Goal: Task Accomplishment & Management: Manage account settings

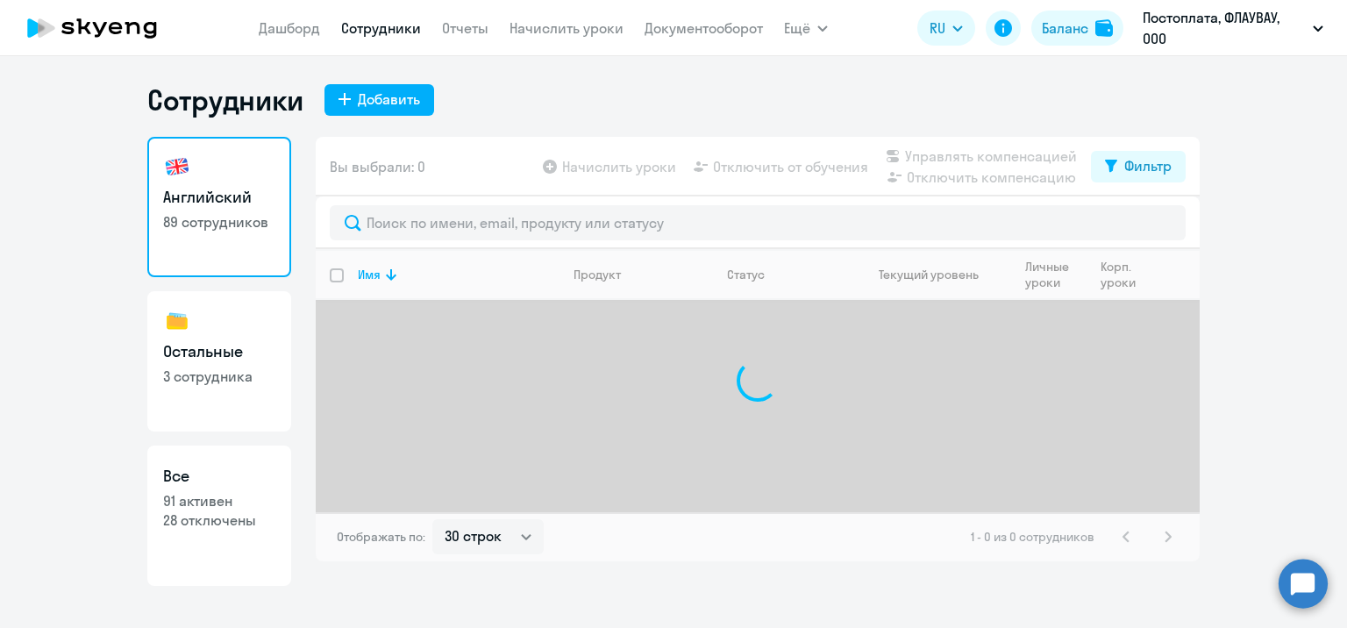
select select "30"
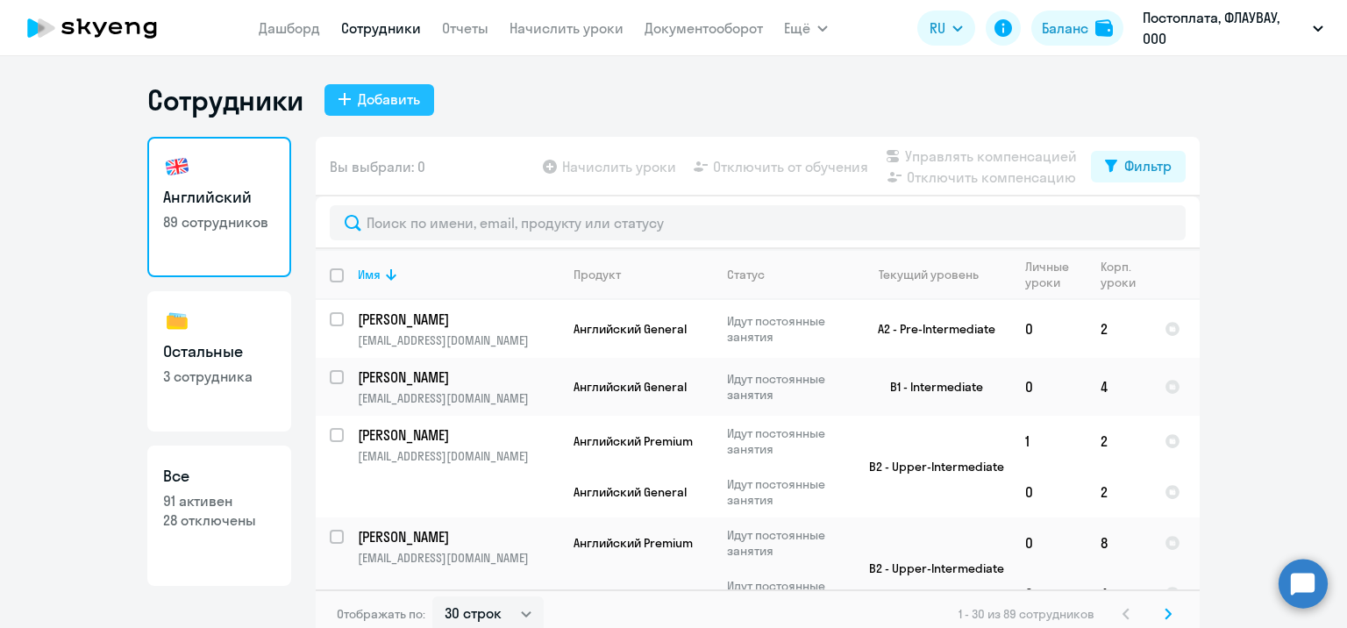
click at [349, 89] on button "Добавить" at bounding box center [379, 100] width 110 height 32
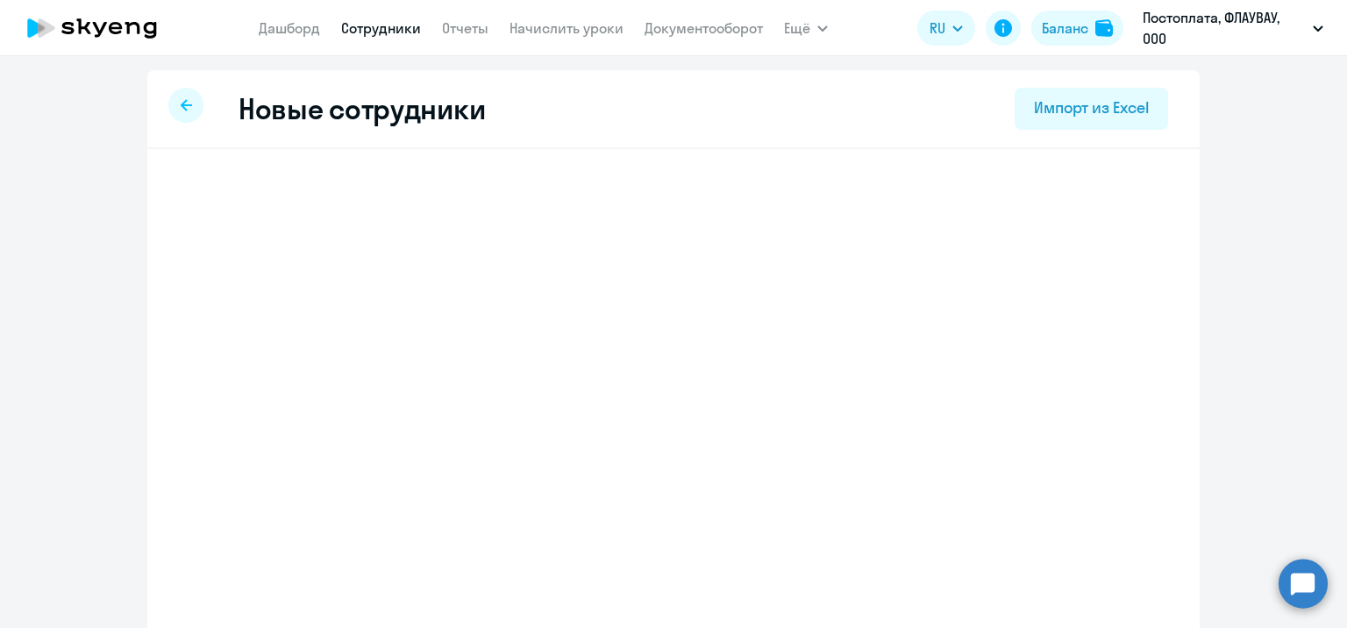
select select "english_adult_not_native_speaker"
select select "3"
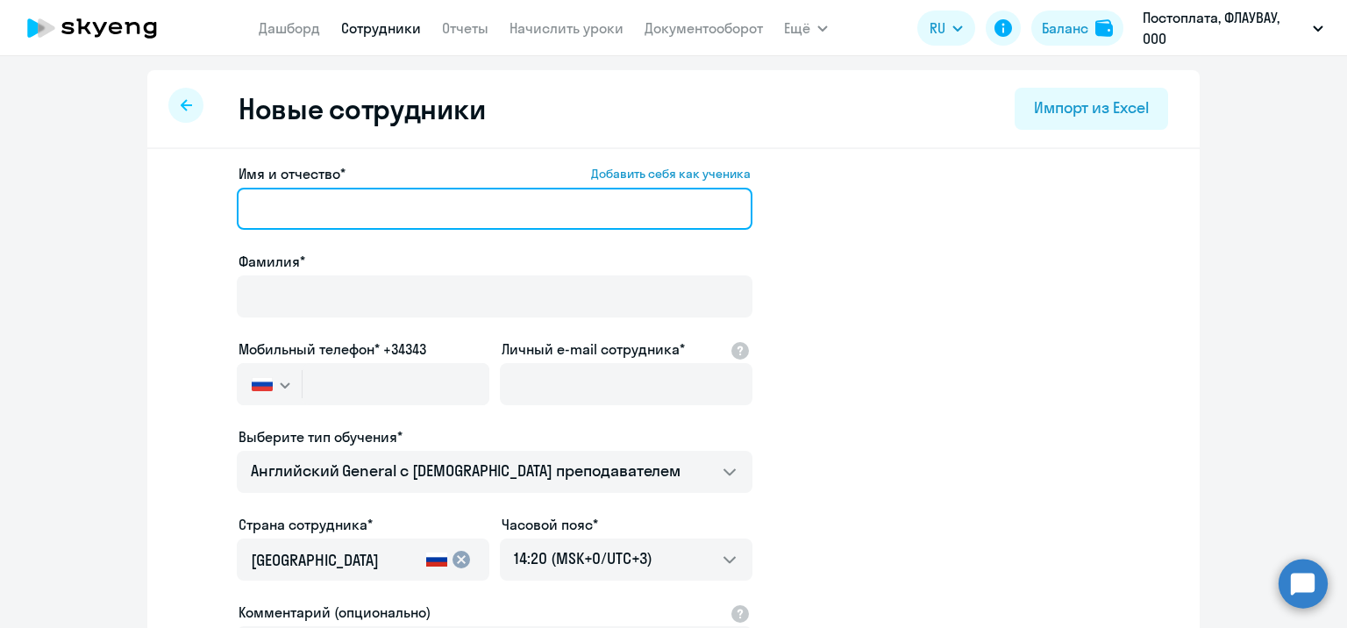
click at [337, 217] on input "Имя и отчество* Добавить себя как ученика" at bounding box center [495, 209] width 516 height 42
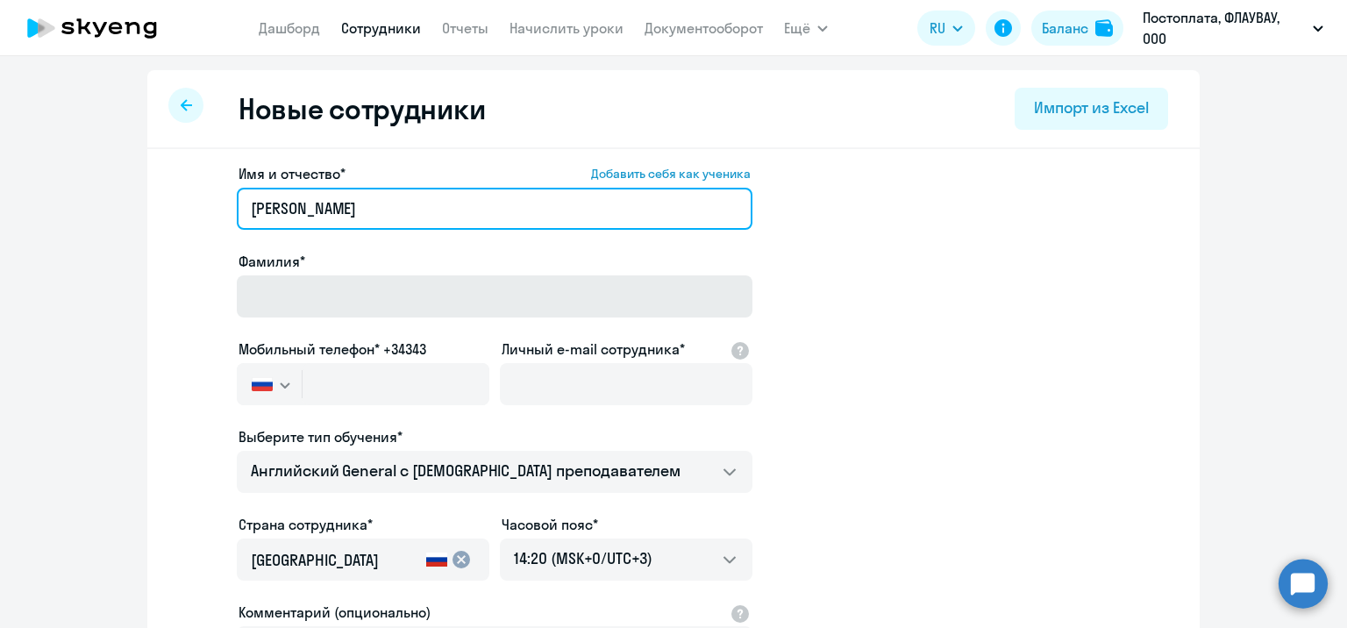
type input "[PERSON_NAME]"
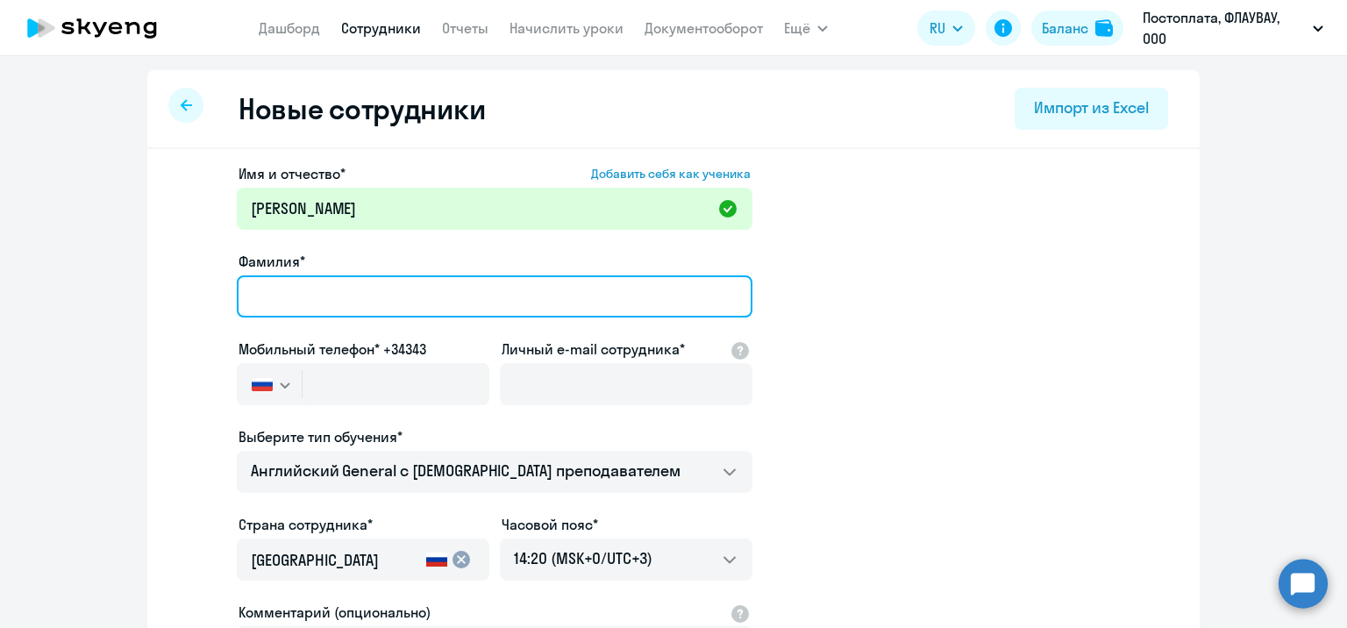
click at [284, 291] on input "Фамилия*" at bounding box center [495, 296] width 516 height 42
type input "[PERSON_NAME]"
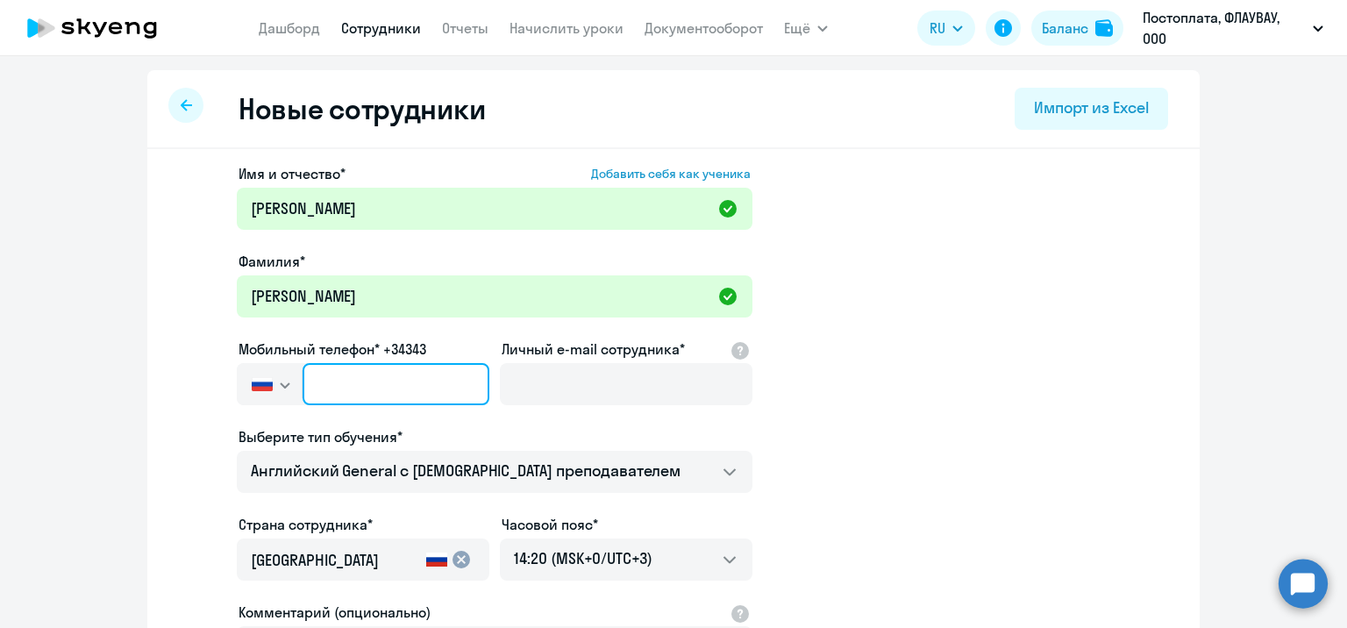
click at [333, 366] on input "text" at bounding box center [396, 384] width 187 height 42
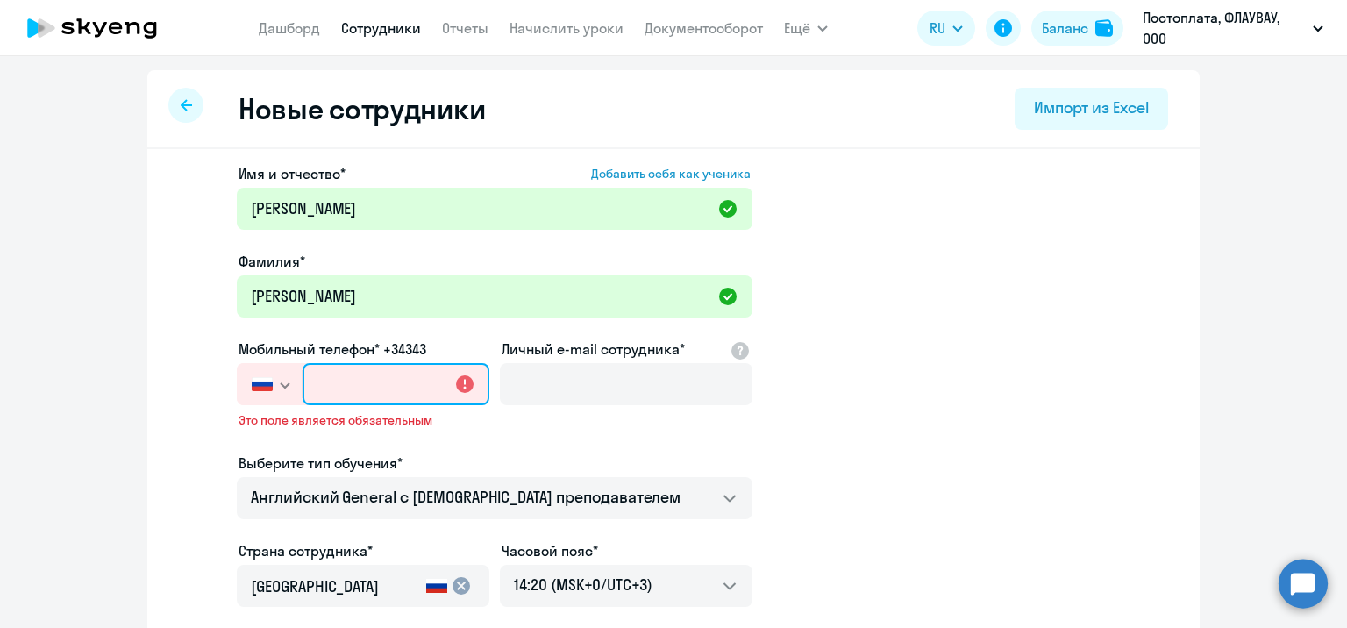
type input "+7 7"
paste input "[PHONE_NUMBER]"
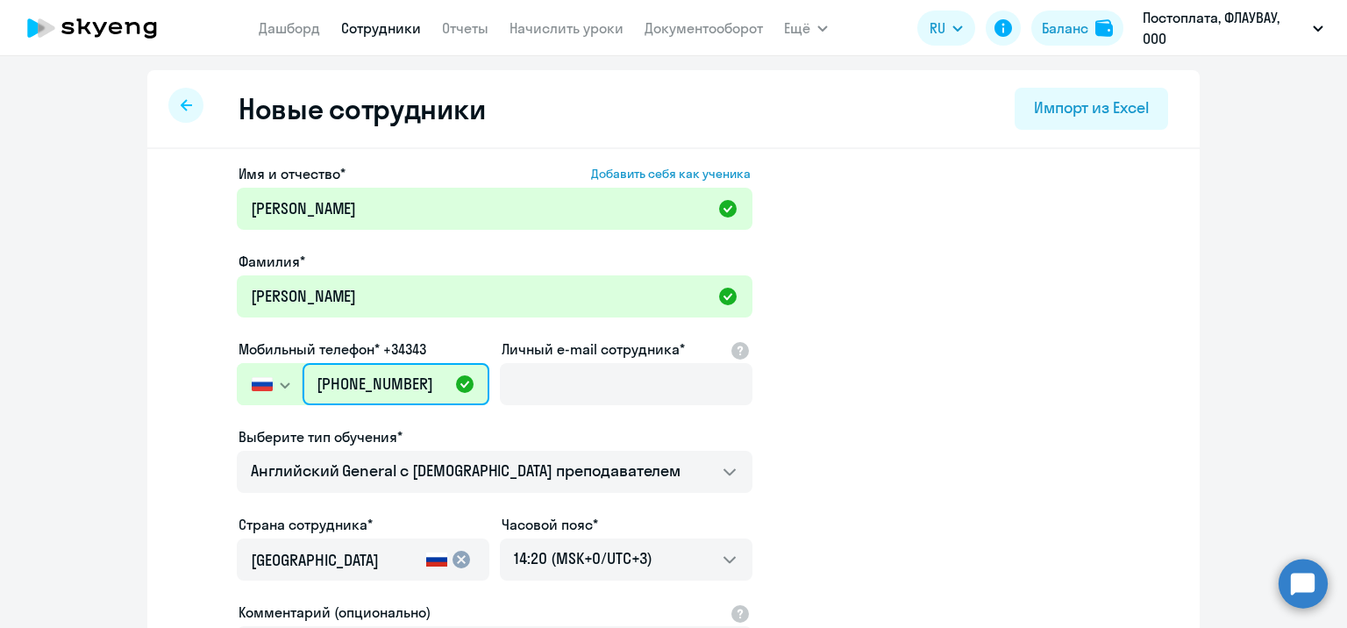
type input "[PHONE_NUMBER]"
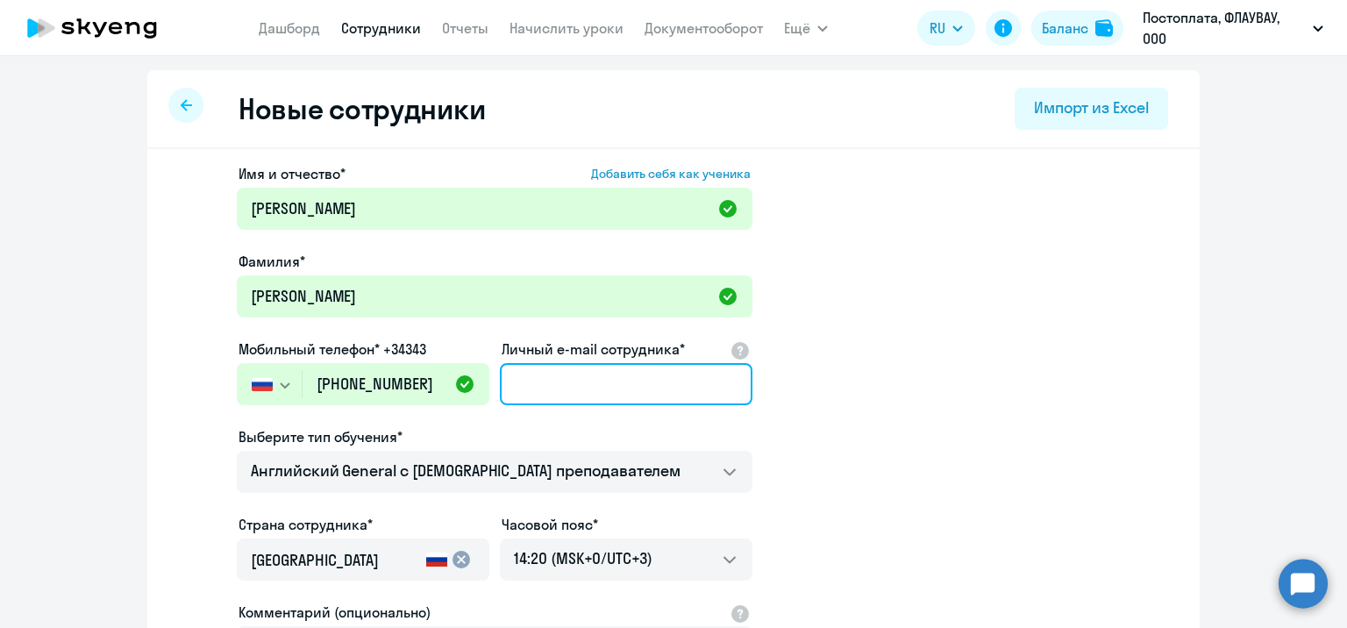
click at [688, 385] on input "Личный e-mail сотрудника*" at bounding box center [626, 384] width 253 height 42
paste input "[EMAIL_ADDRESS][DOMAIN_NAME]"
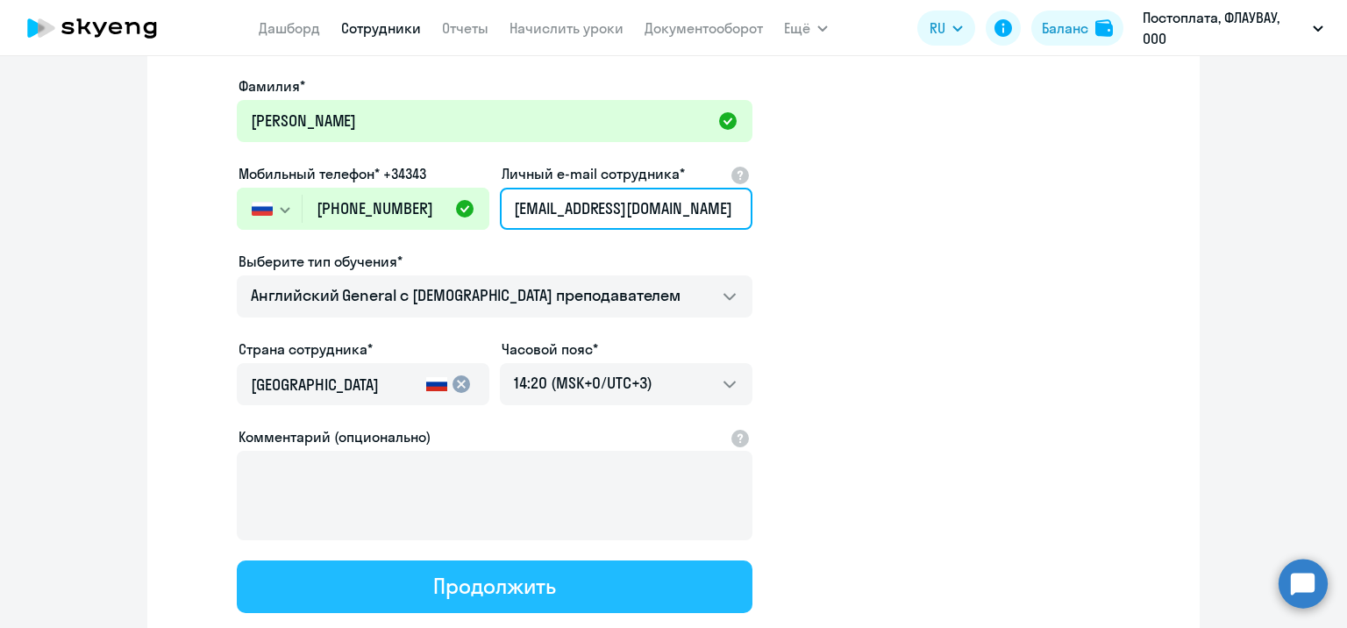
type input "[EMAIL_ADDRESS][DOMAIN_NAME]"
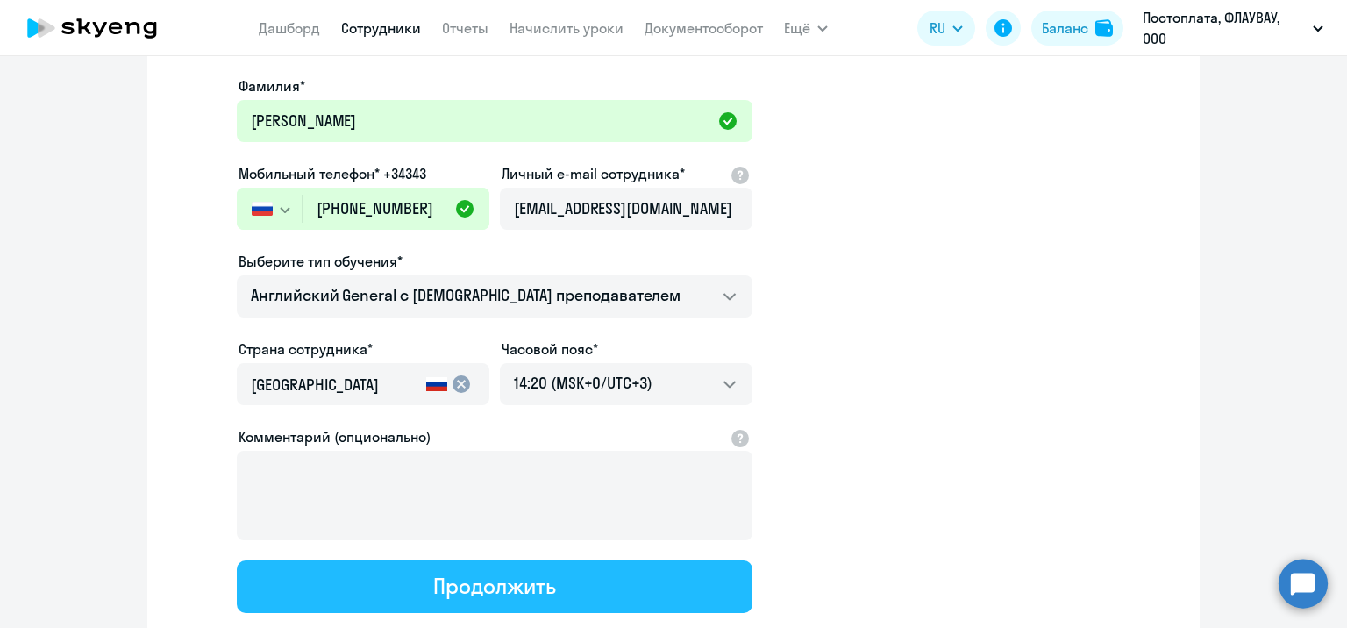
click at [527, 572] on div "Продолжить" at bounding box center [494, 586] width 122 height 28
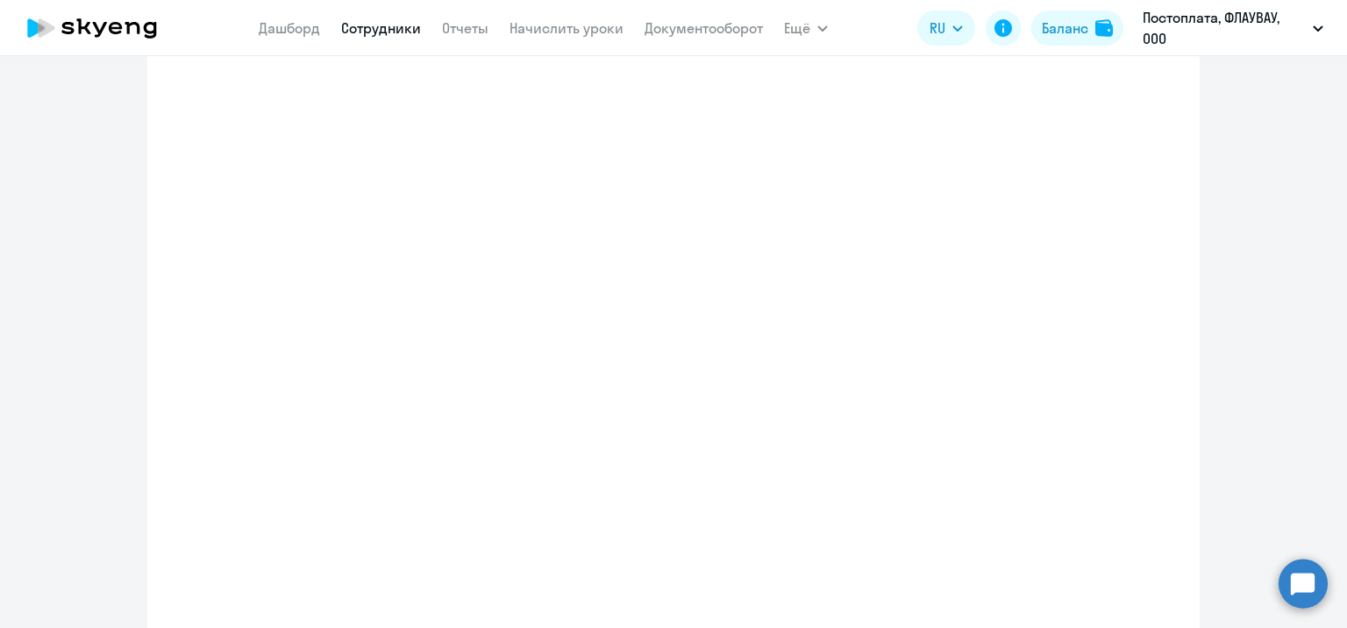
select select "english_adult_not_native_speaker"
select select "3"
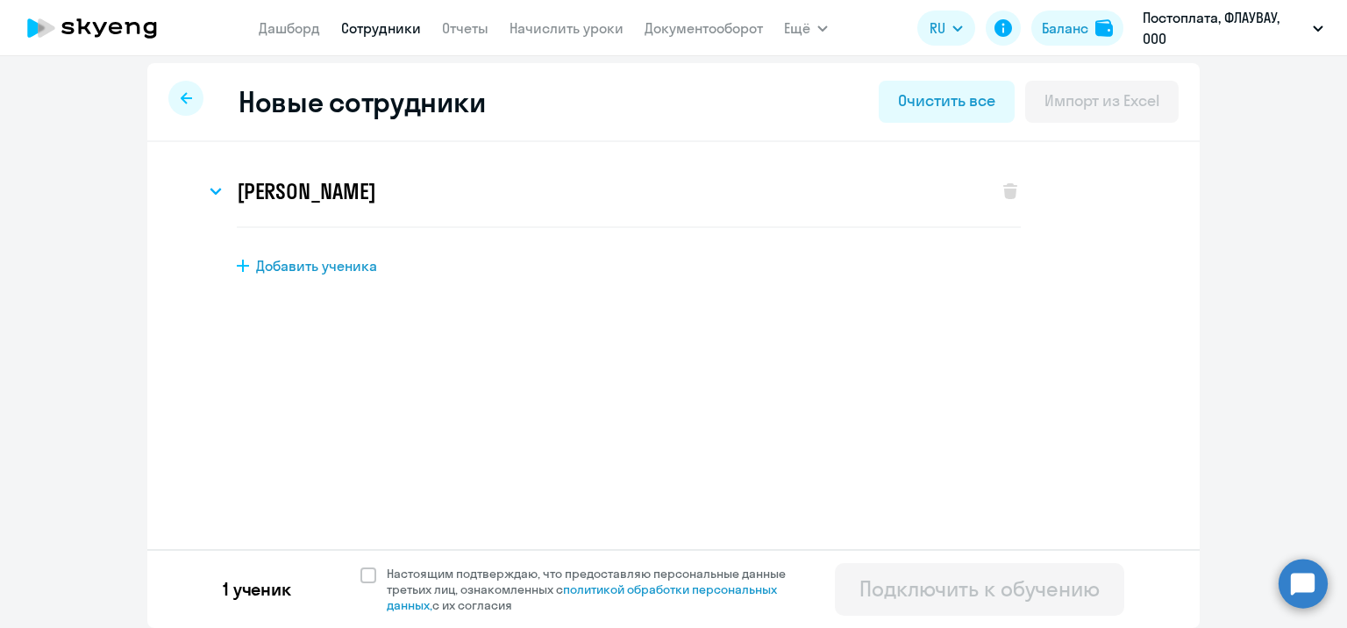
scroll to position [7, 0]
click at [360, 572] on span at bounding box center [368, 575] width 16 height 16
click at [360, 566] on input "Настоящим подтверждаю, что предоставляю персональные данные третьих лиц, ознако…" at bounding box center [360, 565] width 1 height 1
checkbox input "true"
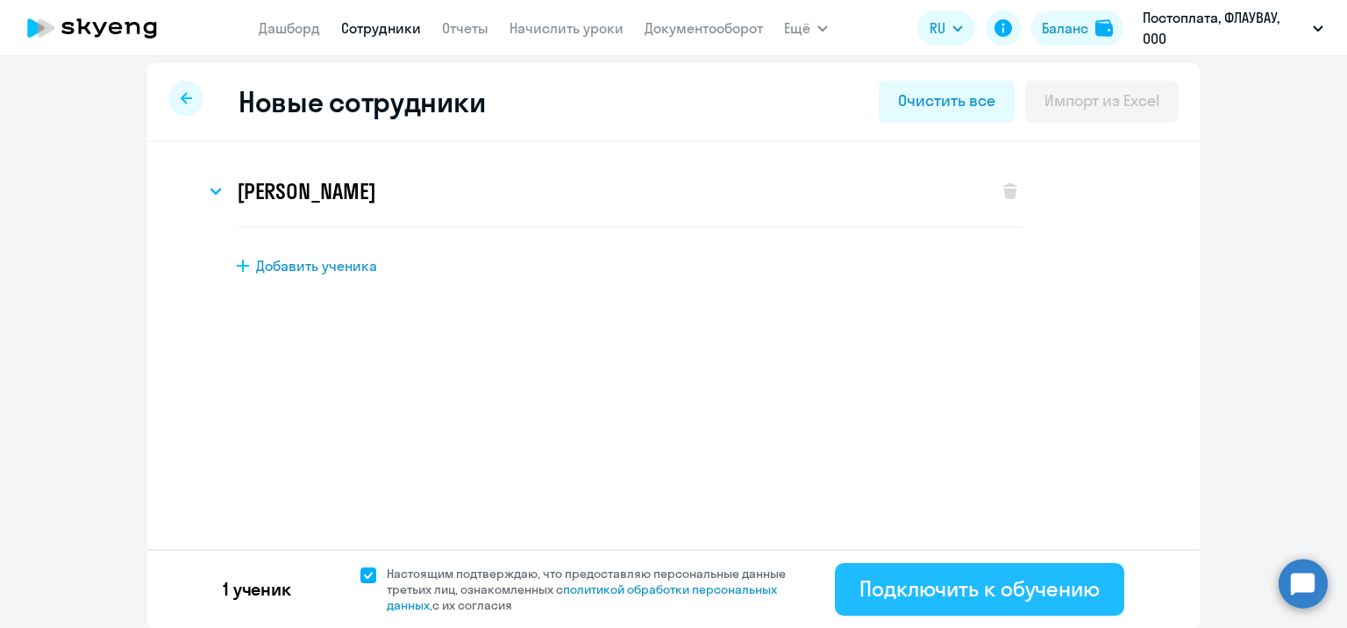
click at [1055, 605] on button "Подключить к обучению" at bounding box center [979, 589] width 289 height 53
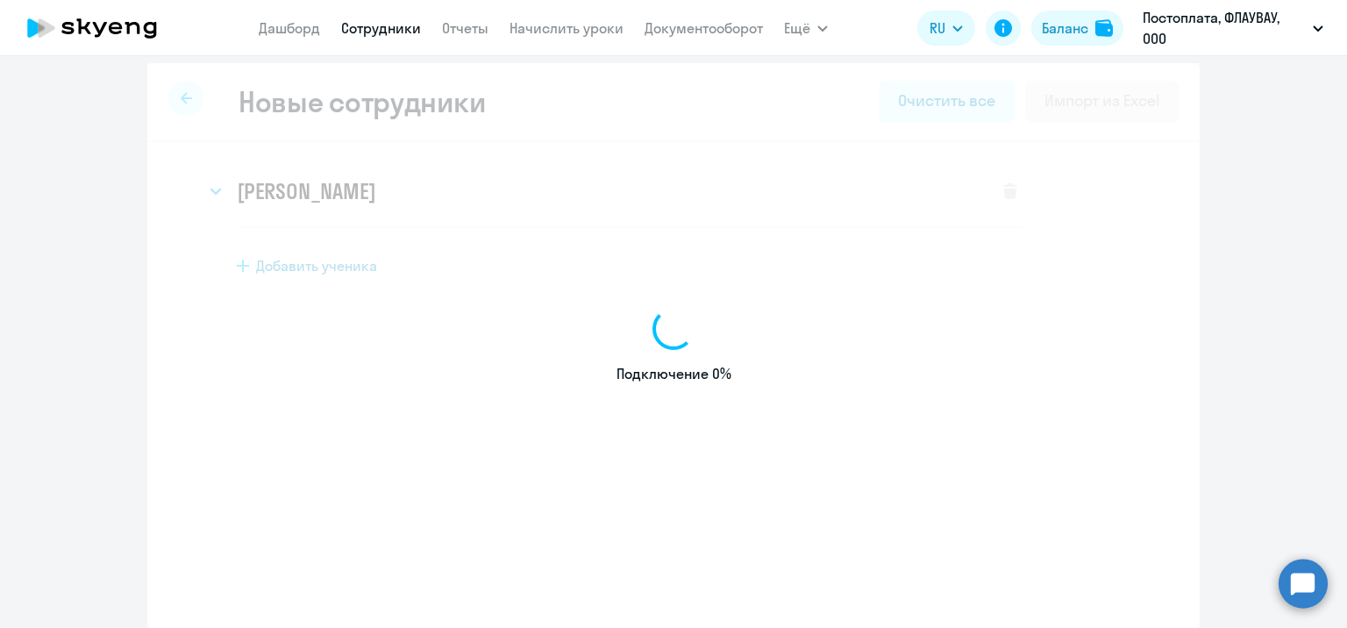
select select "english_adult_not_native_speaker"
select select "3"
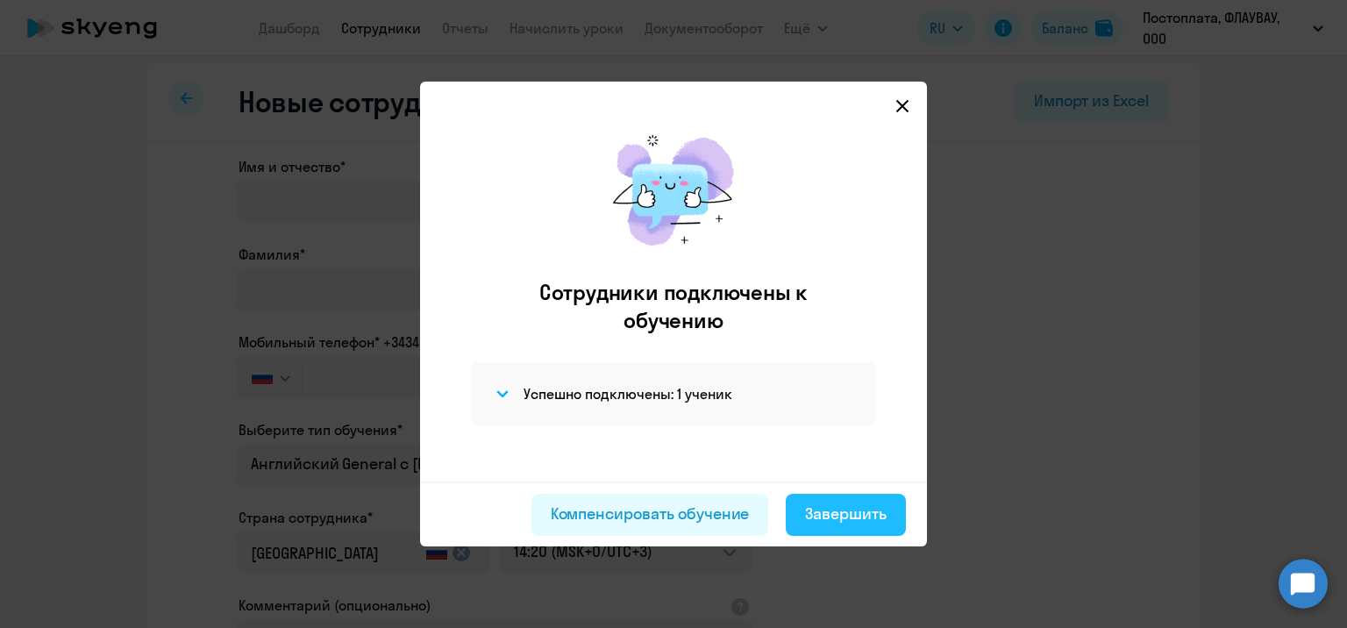
click at [868, 517] on div "Завершить" at bounding box center [846, 513] width 82 height 23
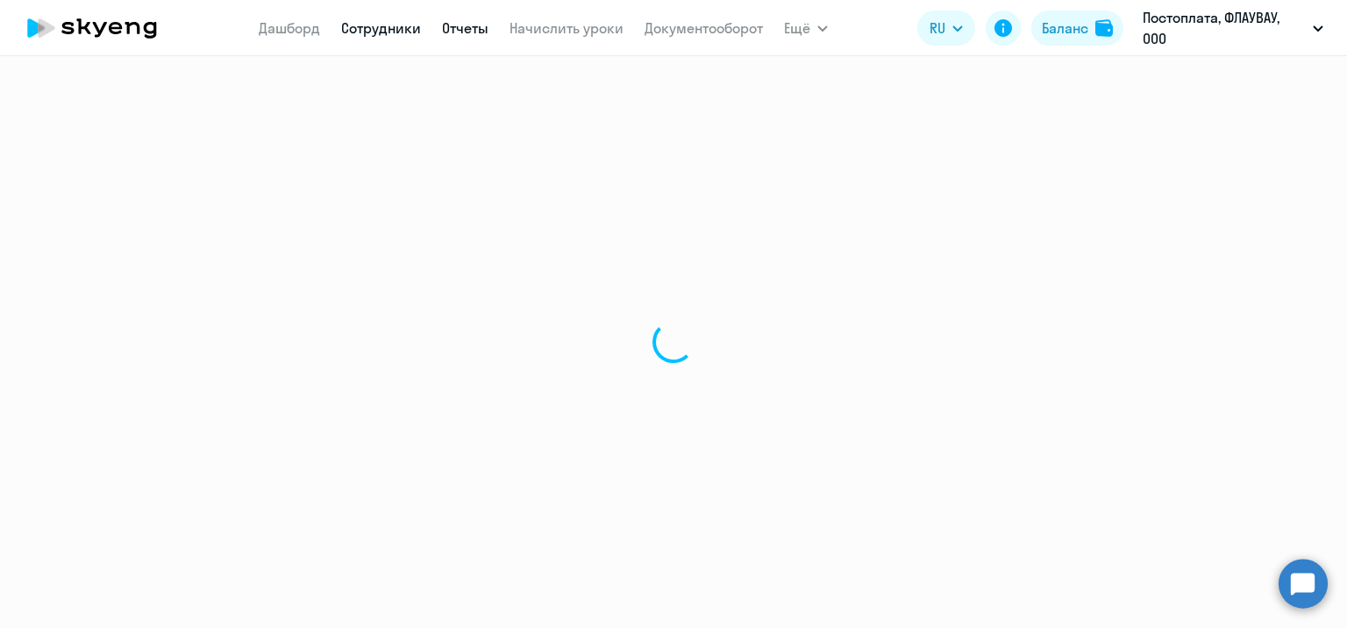
select select "30"
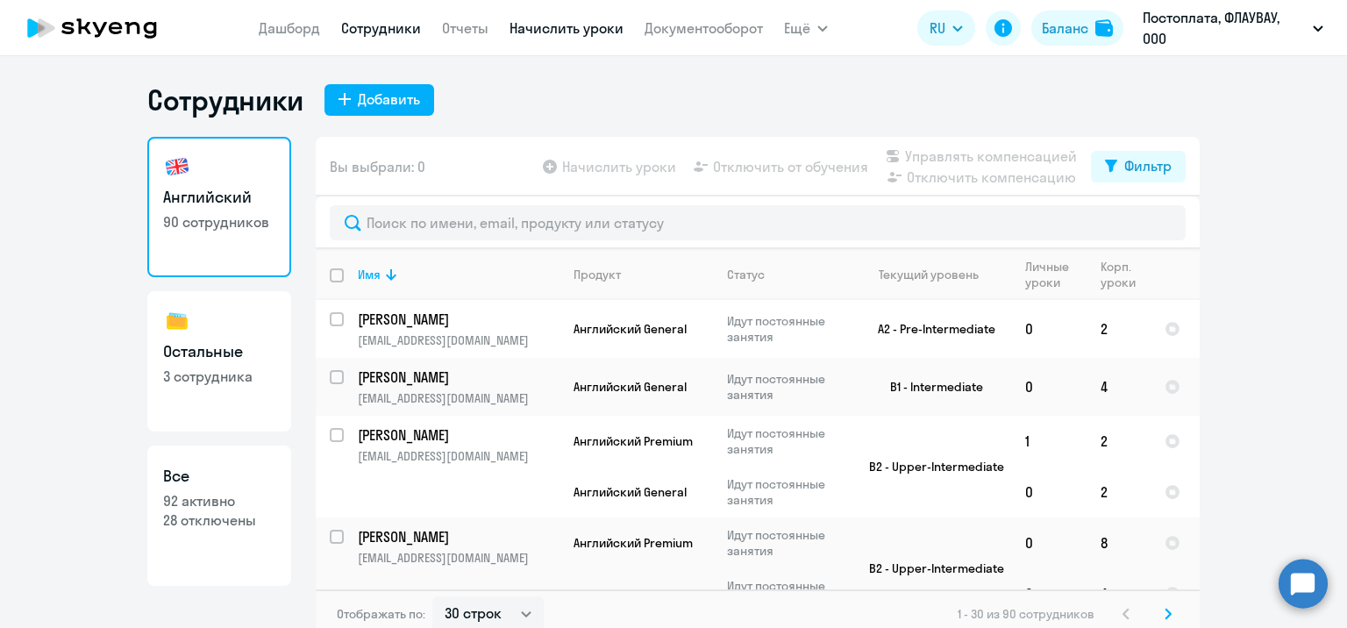
click at [586, 26] on link "Начислить уроки" at bounding box center [566, 28] width 114 height 18
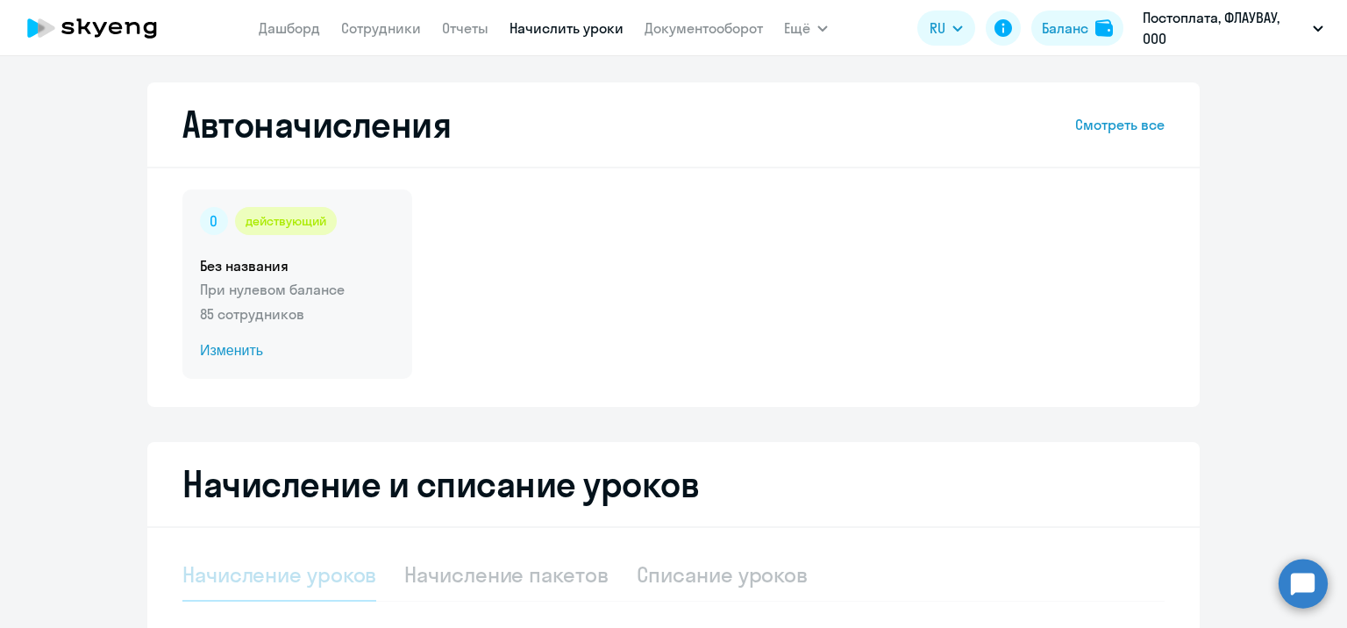
select select "10"
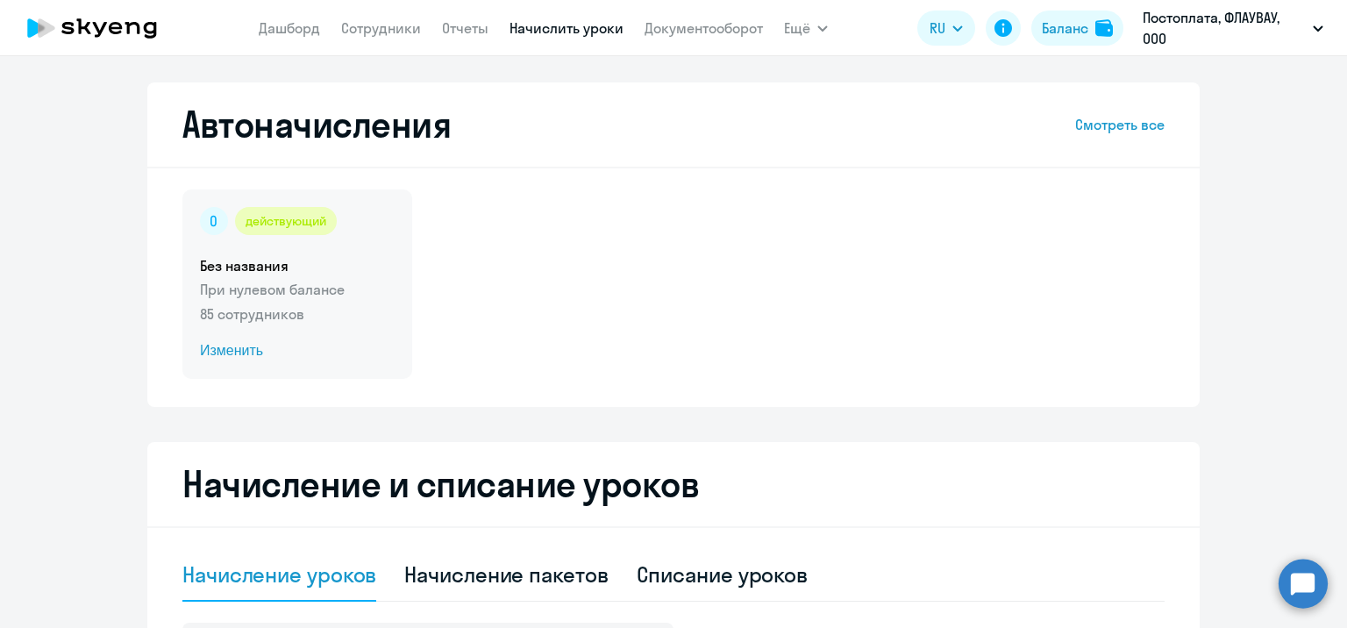
click at [225, 344] on span "Изменить" at bounding box center [297, 350] width 195 height 21
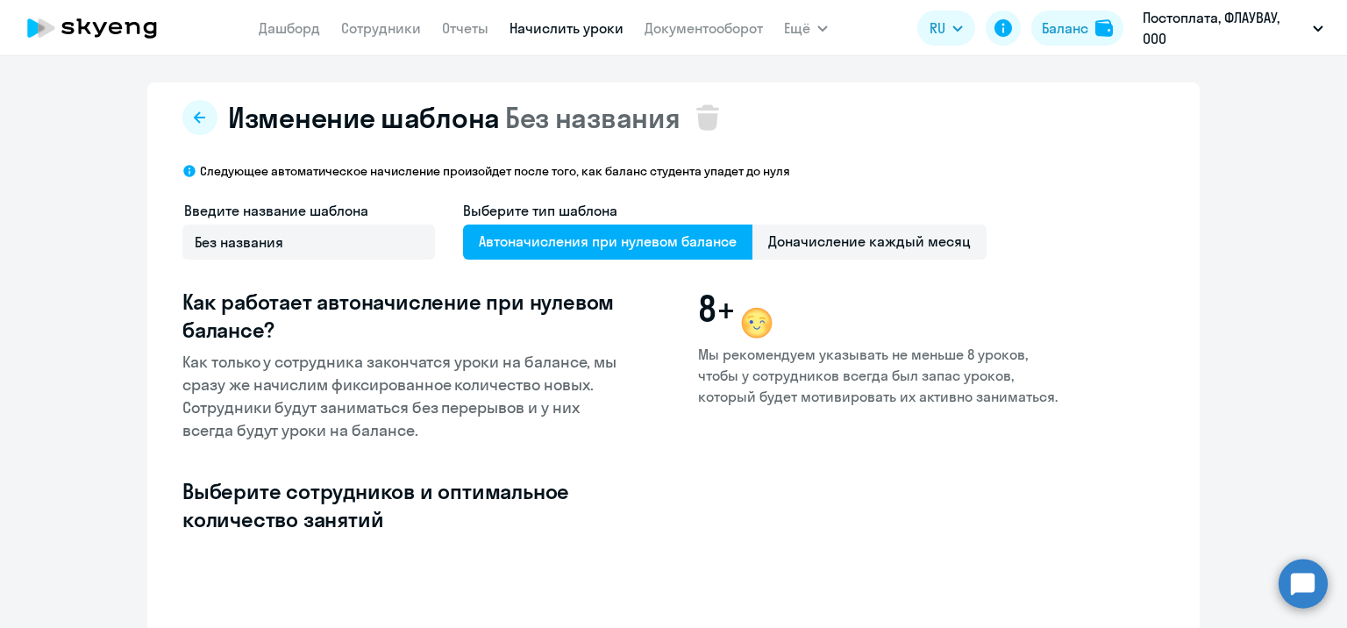
select select "10"
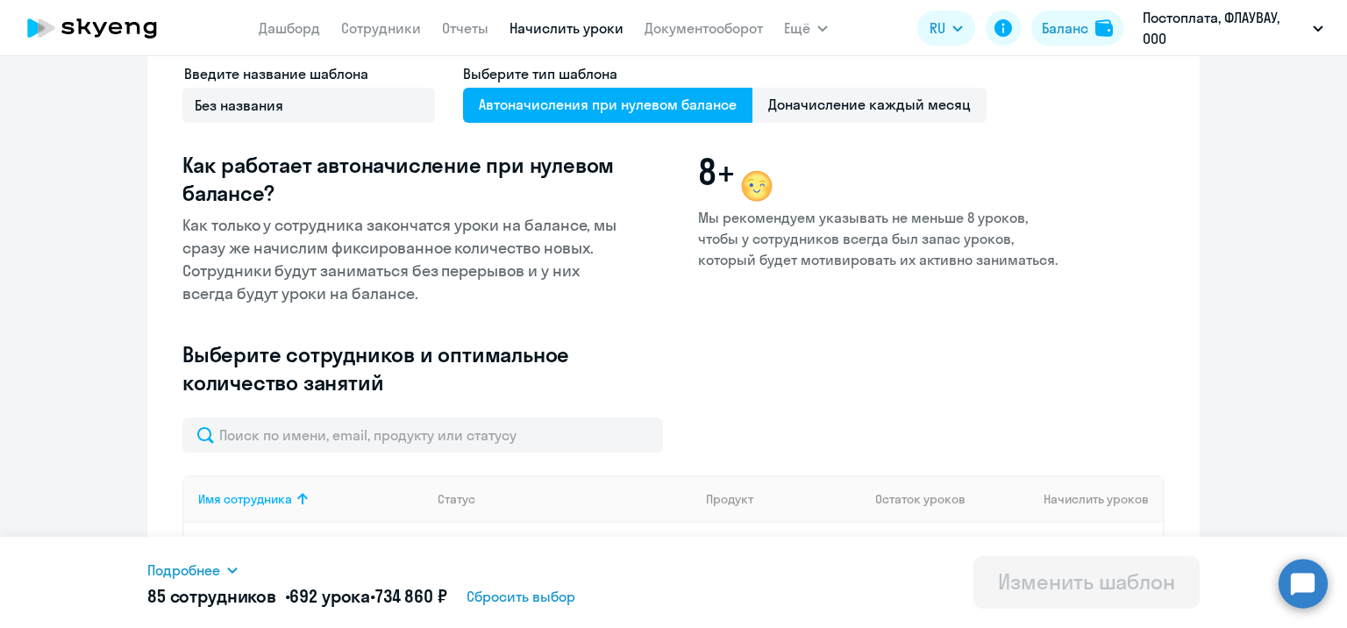
scroll to position [263, 0]
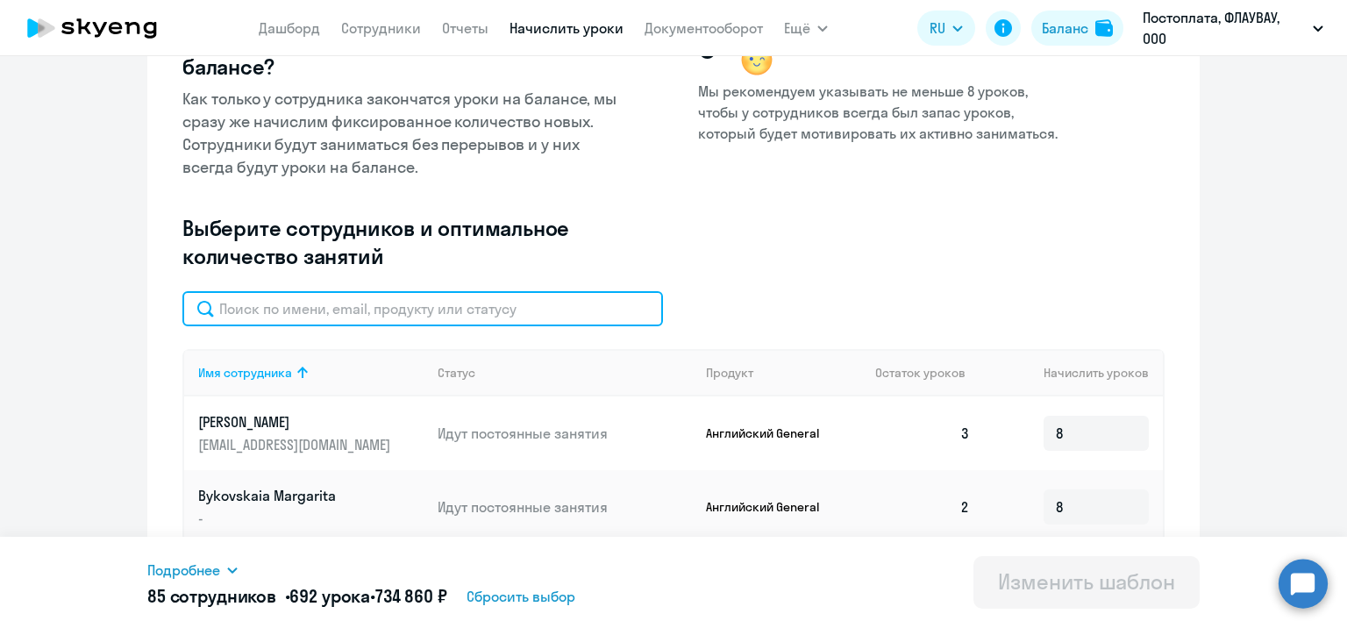
click at [498, 316] on input "text" at bounding box center [422, 308] width 481 height 35
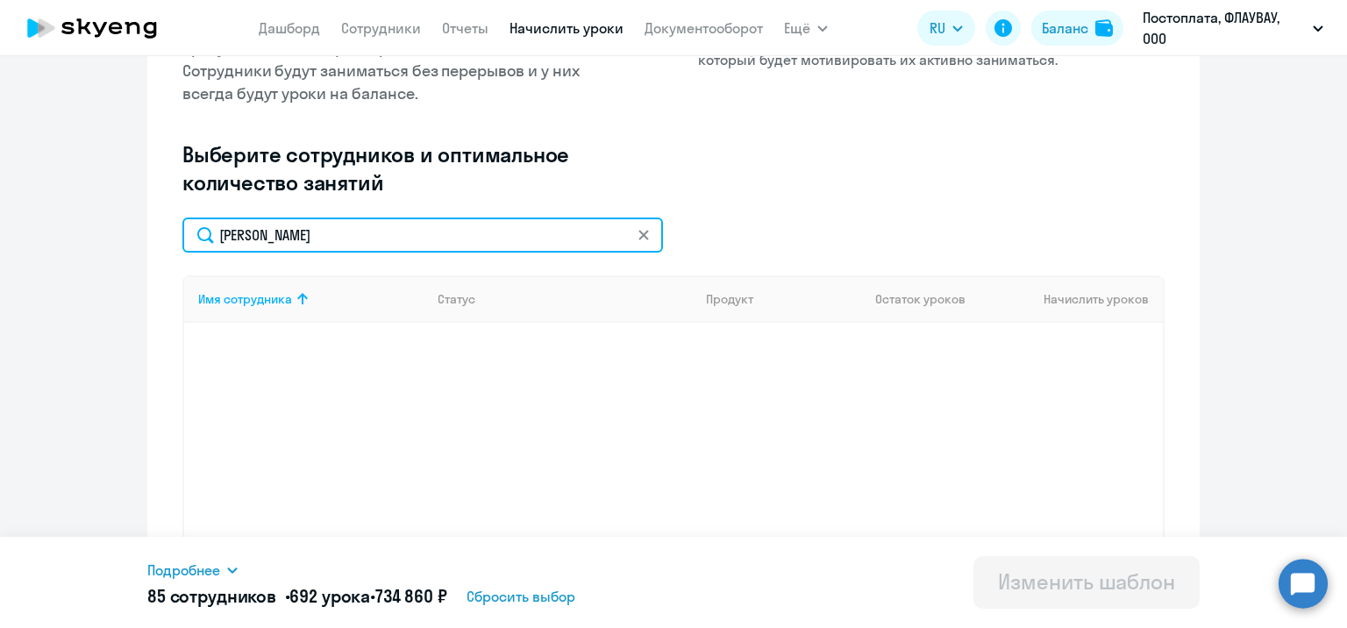
scroll to position [307, 0]
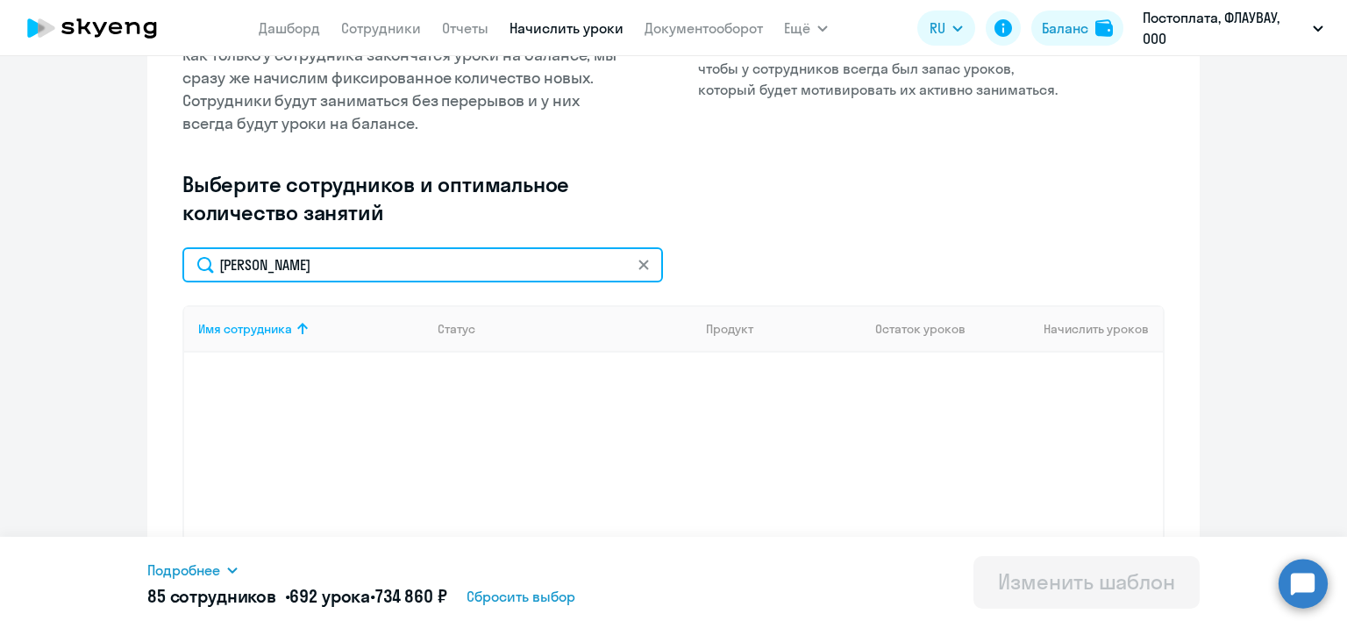
type input "[PERSON_NAME]"
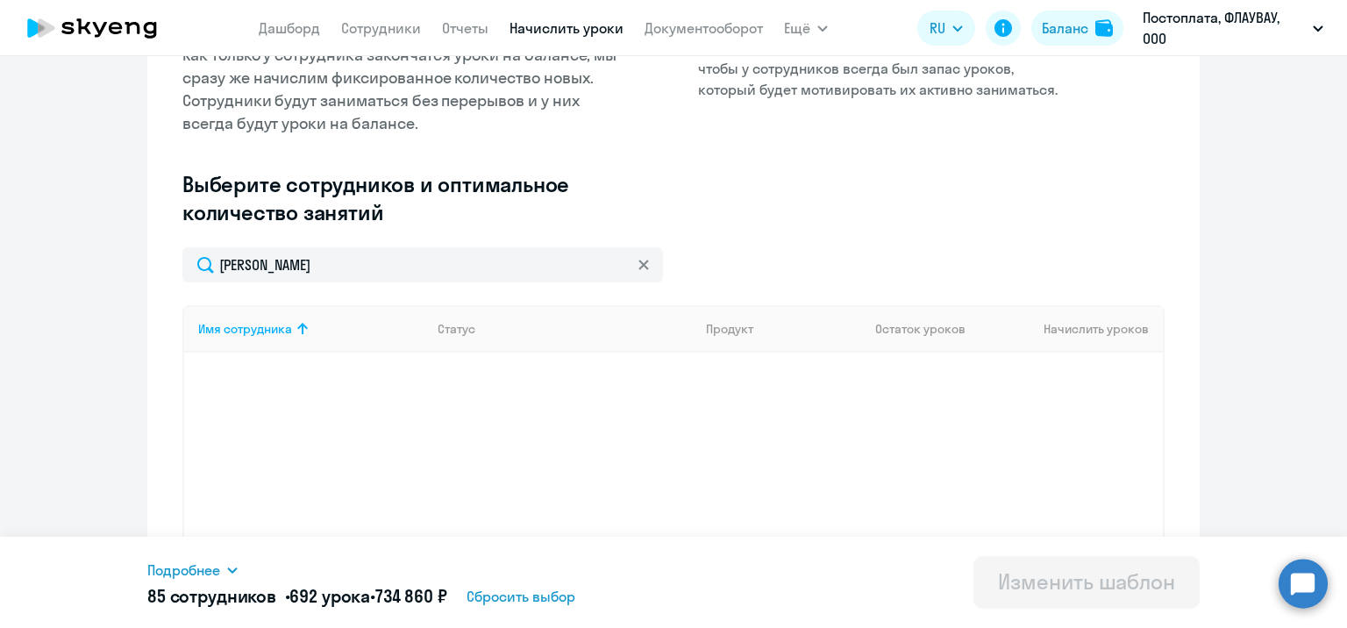
click at [638, 267] on icon at bounding box center [643, 265] width 11 height 11
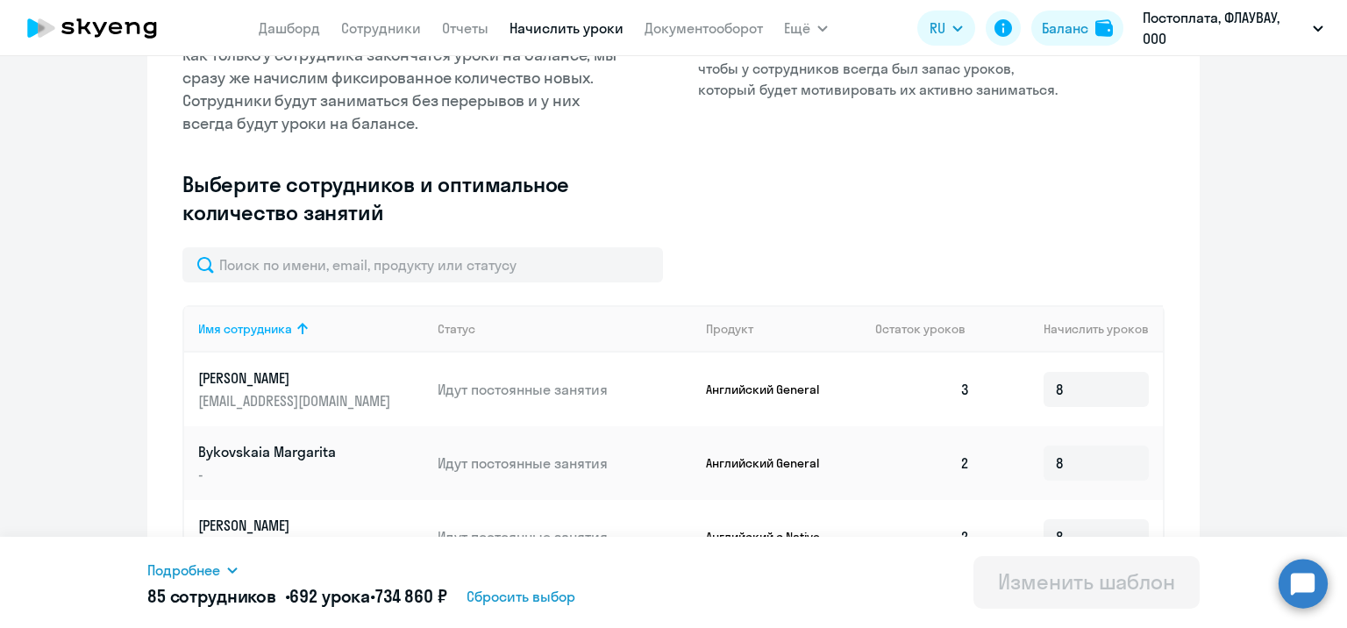
click at [370, 43] on nav "[PERSON_NAME] Отчеты Начислить уроки Документооборот" at bounding box center [511, 28] width 504 height 35
click at [369, 25] on link "Сотрудники" at bounding box center [381, 28] width 80 height 18
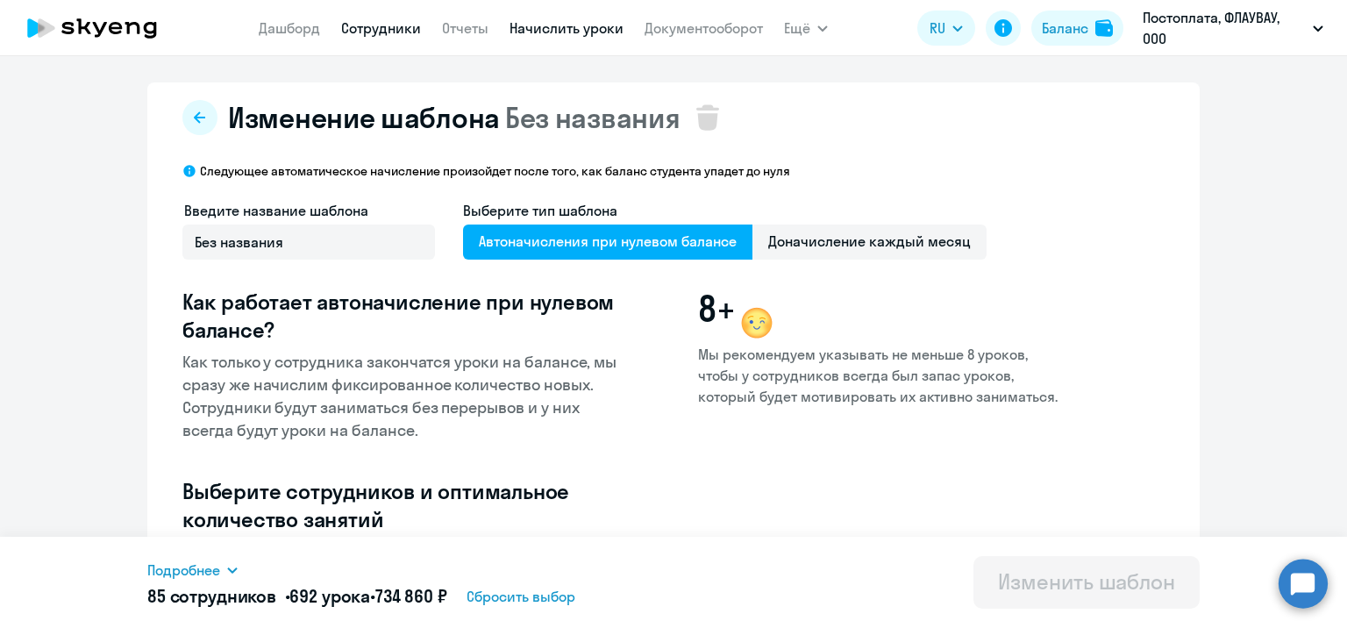
select select "30"
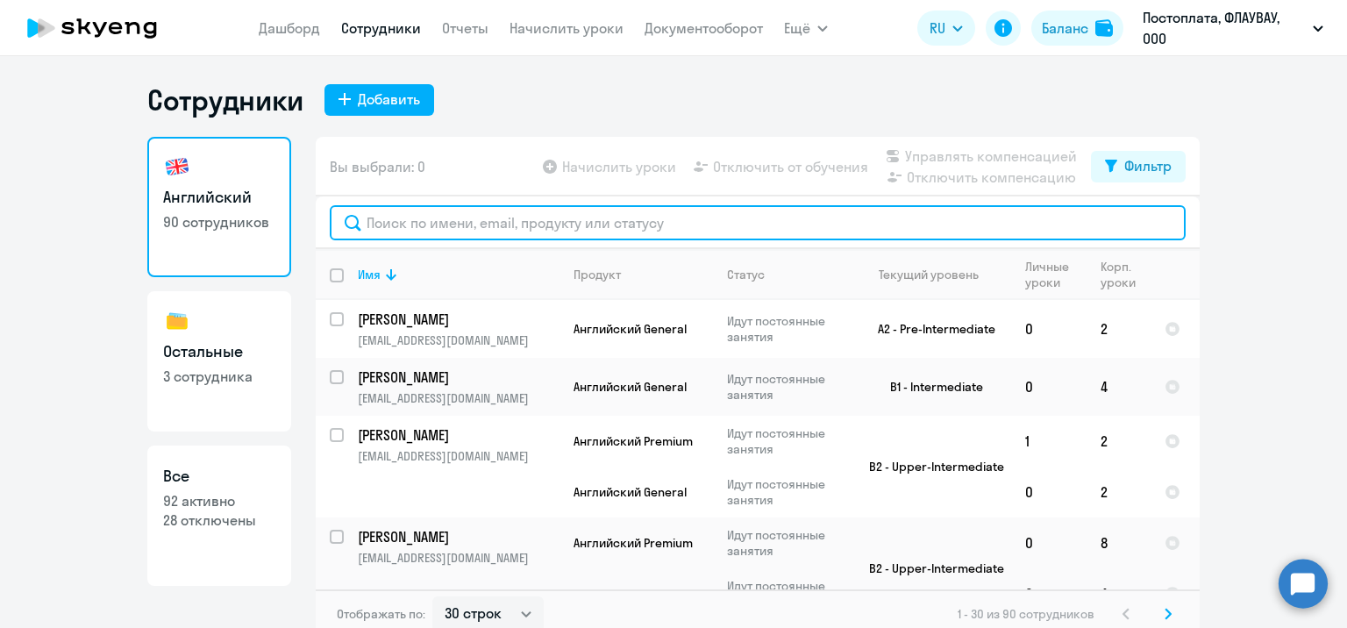
click at [575, 221] on input "text" at bounding box center [758, 222] width 856 height 35
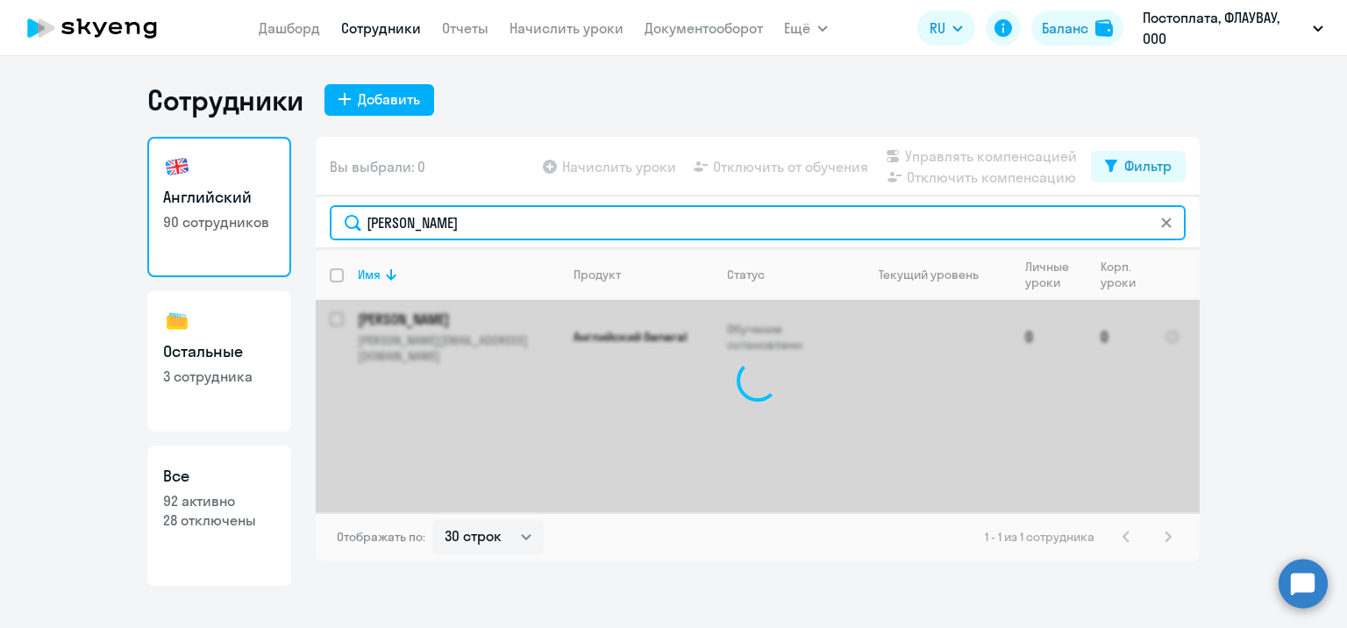
type input "[PERSON_NAME]"
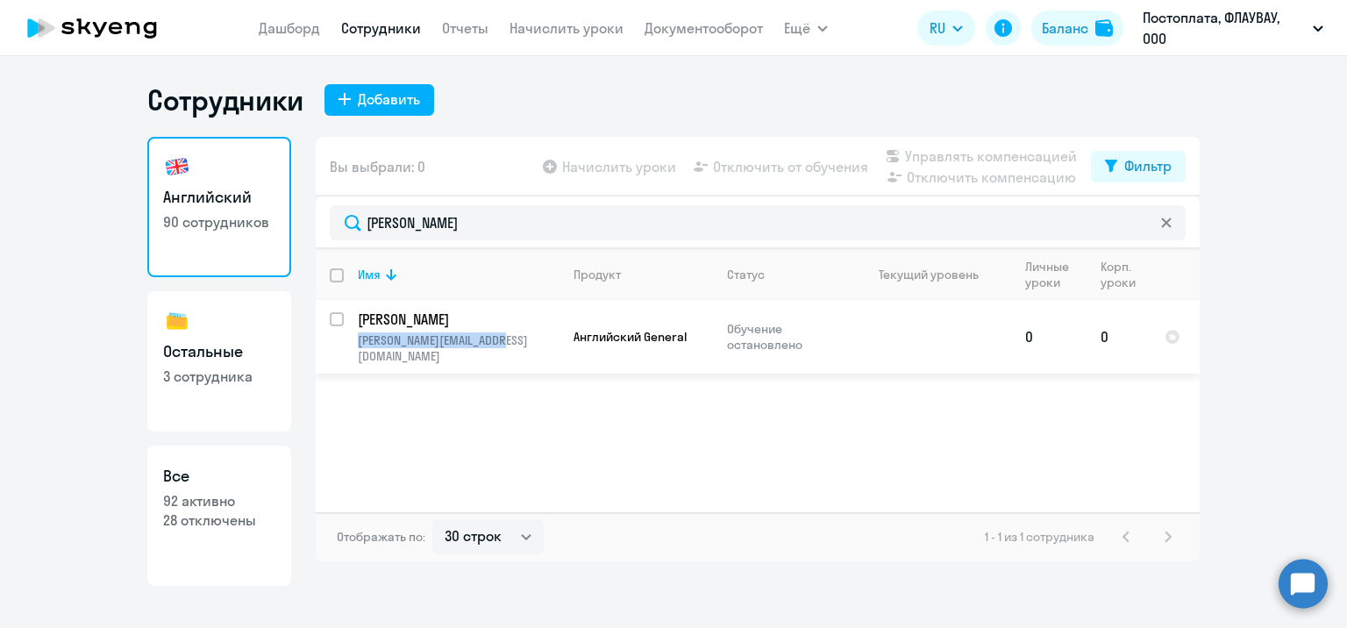
copy p "[PERSON_NAME][EMAIL_ADDRESS][DOMAIN_NAME]"
drag, startPoint x: 516, startPoint y: 336, endPoint x: 358, endPoint y: 344, distance: 158.0
click at [358, 344] on p "[PERSON_NAME][EMAIL_ADDRESS][DOMAIN_NAME]" at bounding box center [458, 348] width 201 height 32
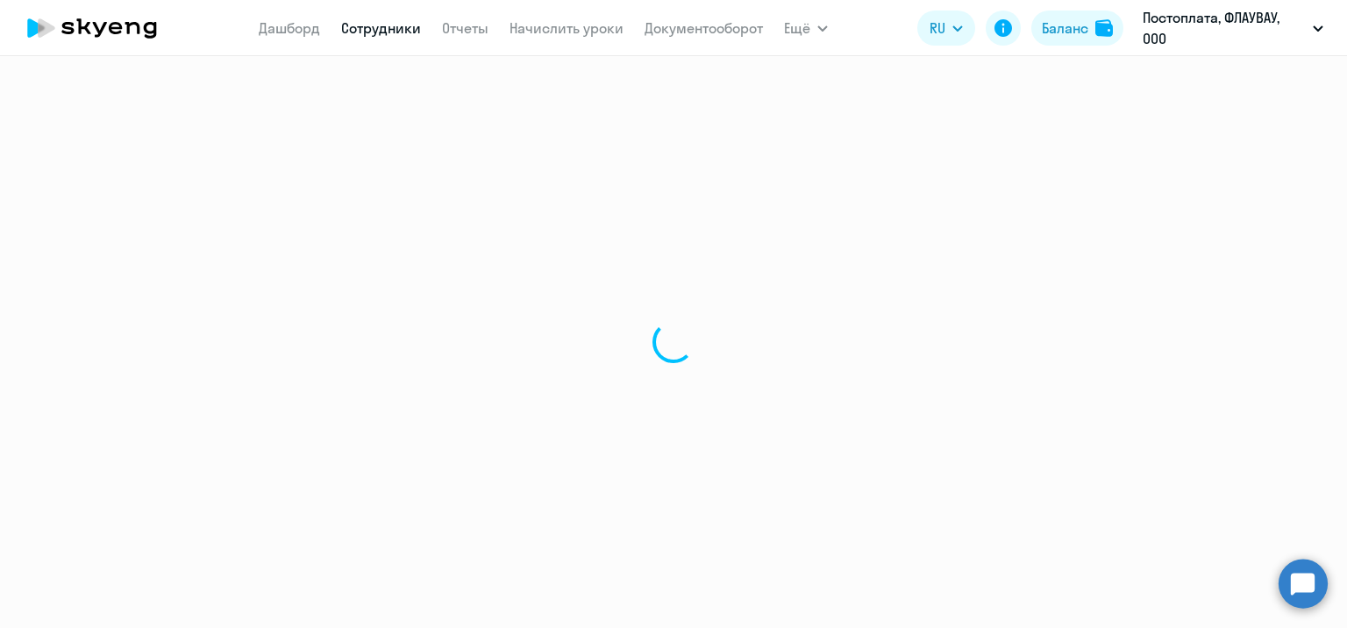
select select "english"
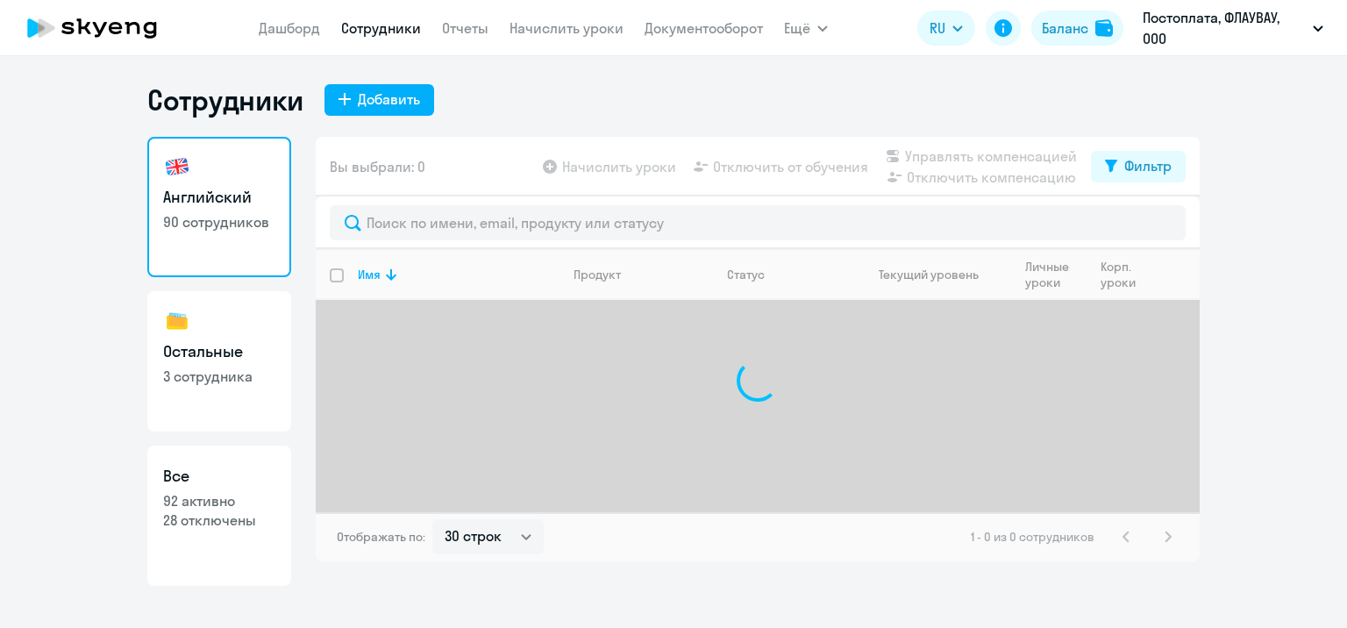
select select "30"
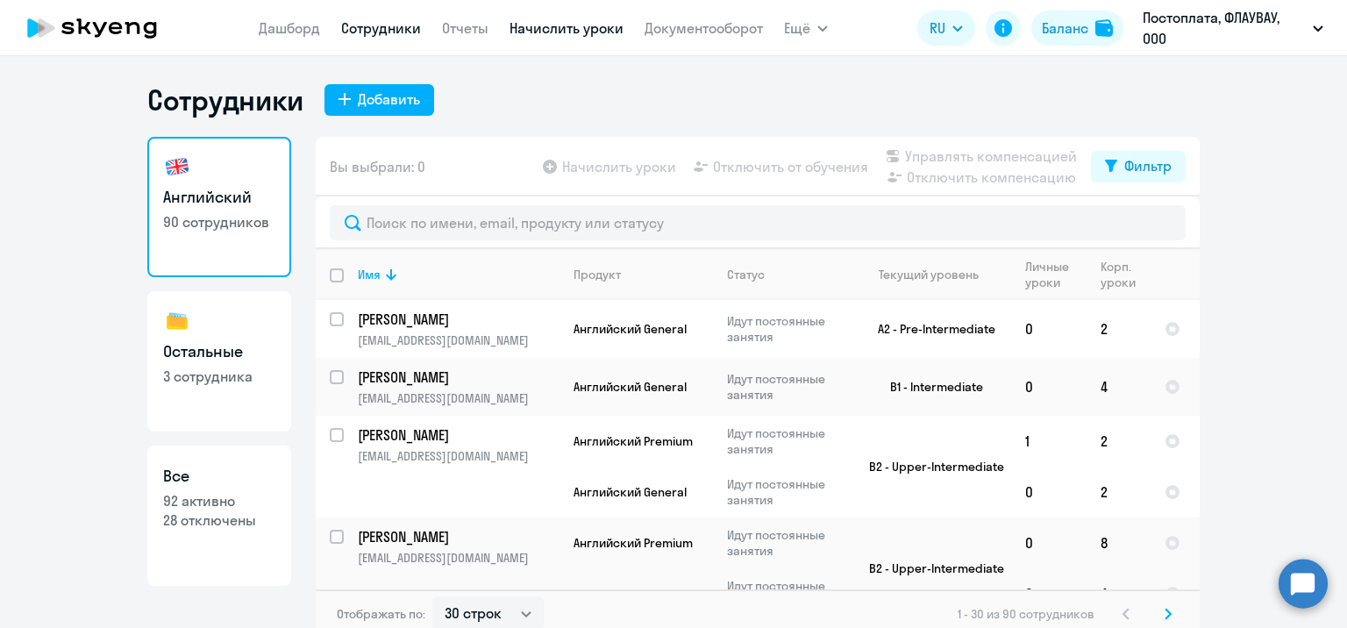
click at [523, 24] on link "Начислить уроки" at bounding box center [566, 28] width 114 height 18
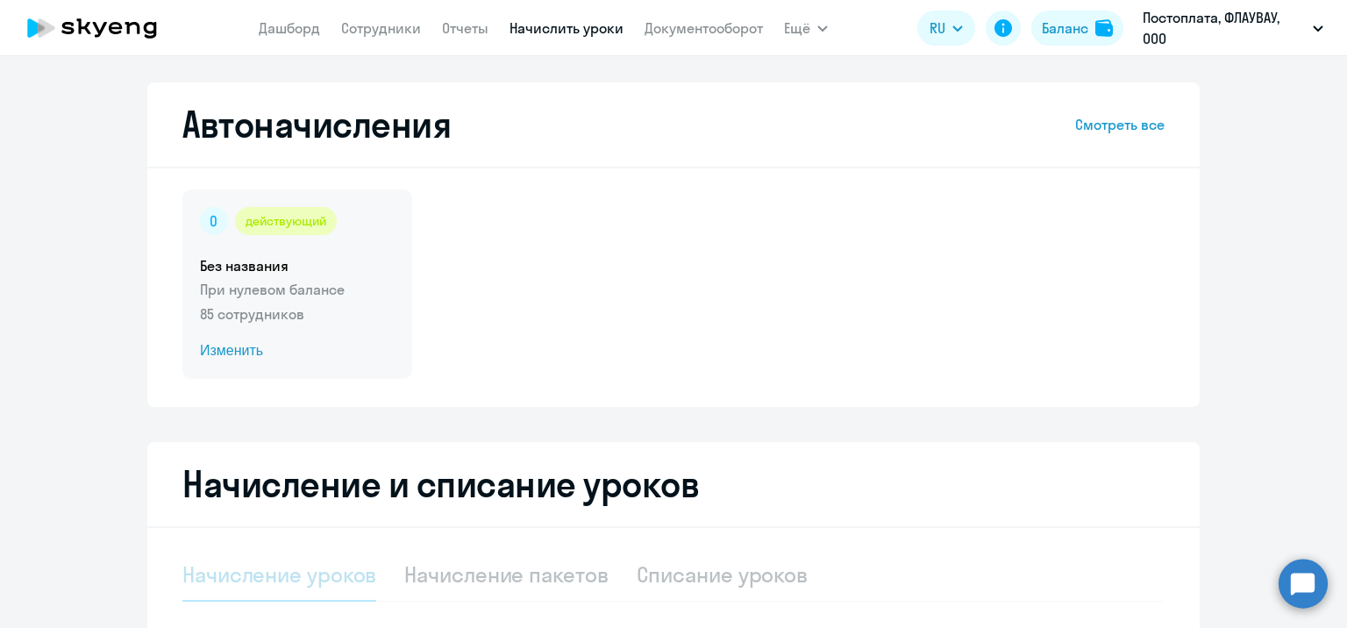
select select "10"
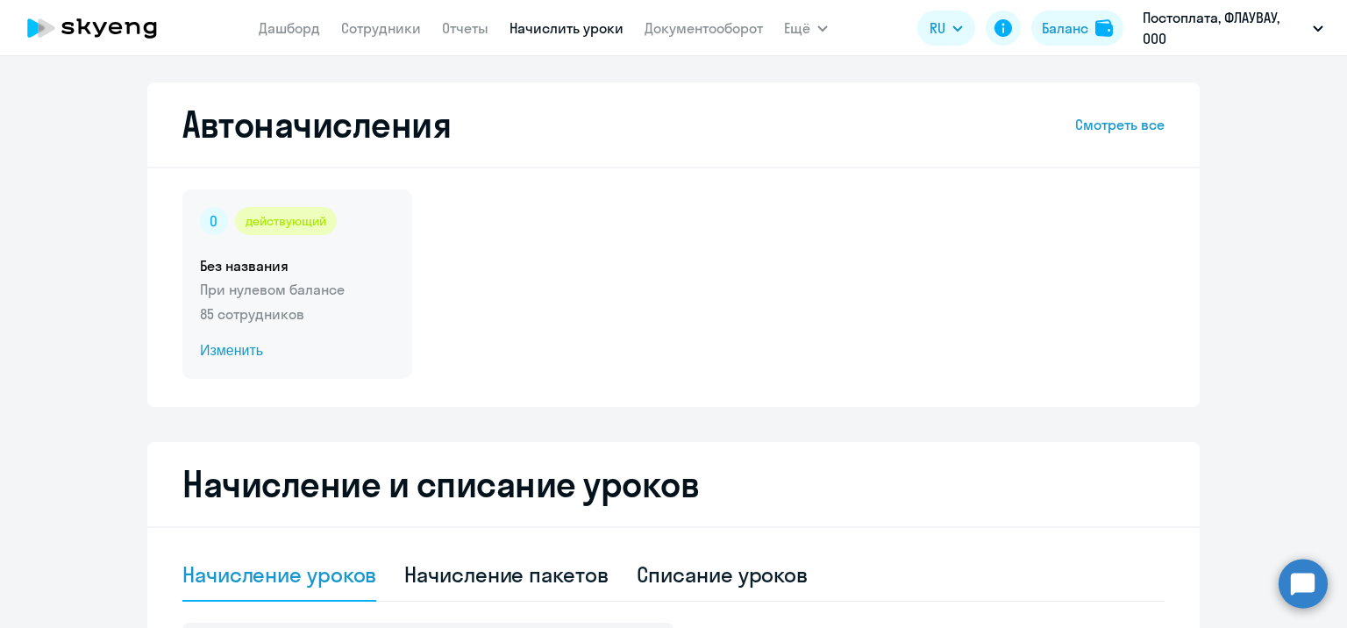
click at [235, 341] on span "Изменить" at bounding box center [297, 350] width 195 height 21
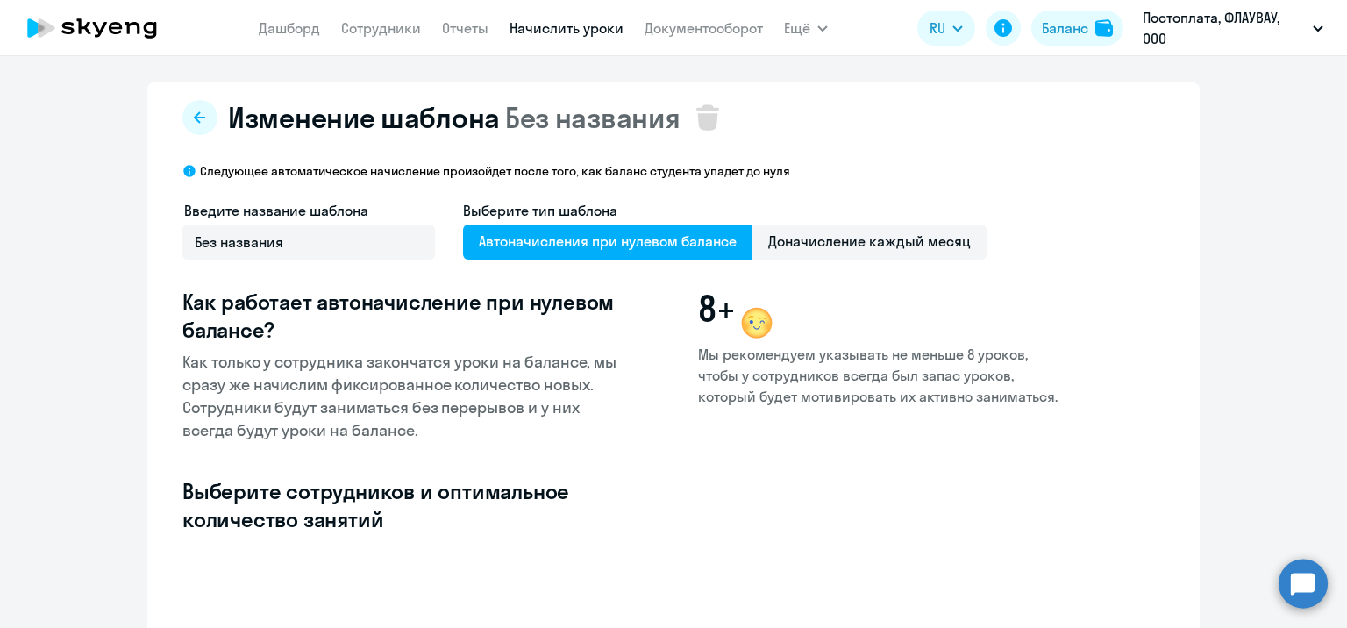
scroll to position [351, 0]
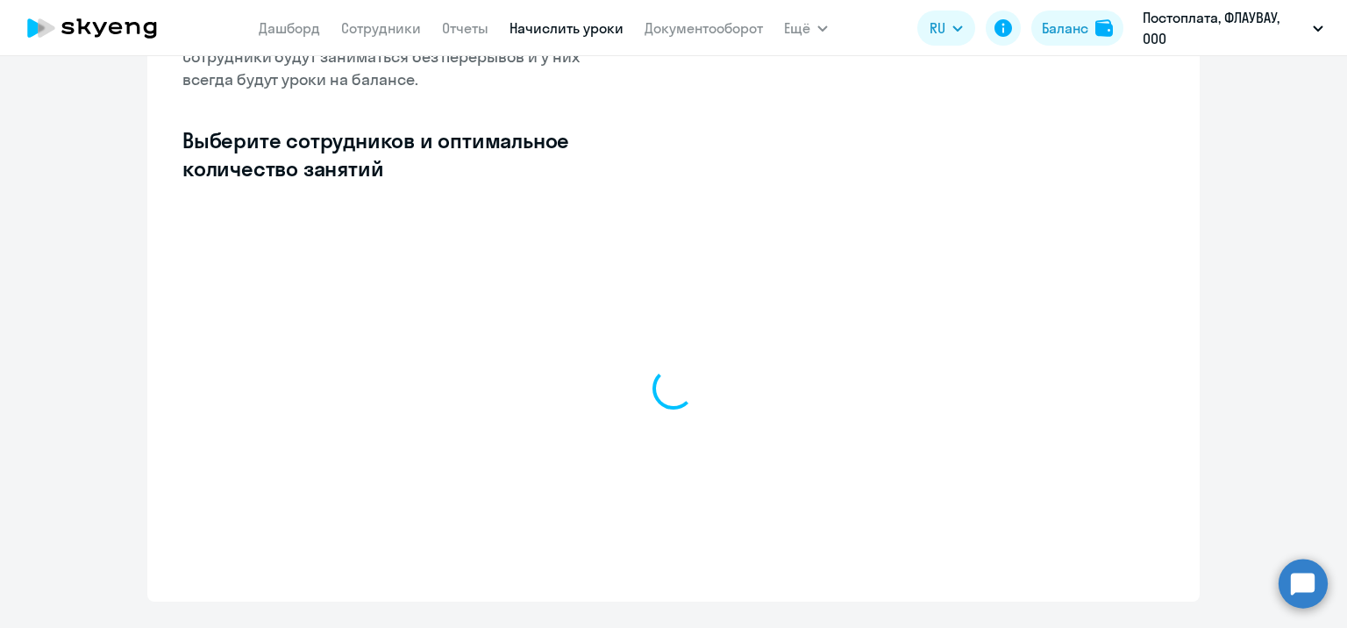
select select "10"
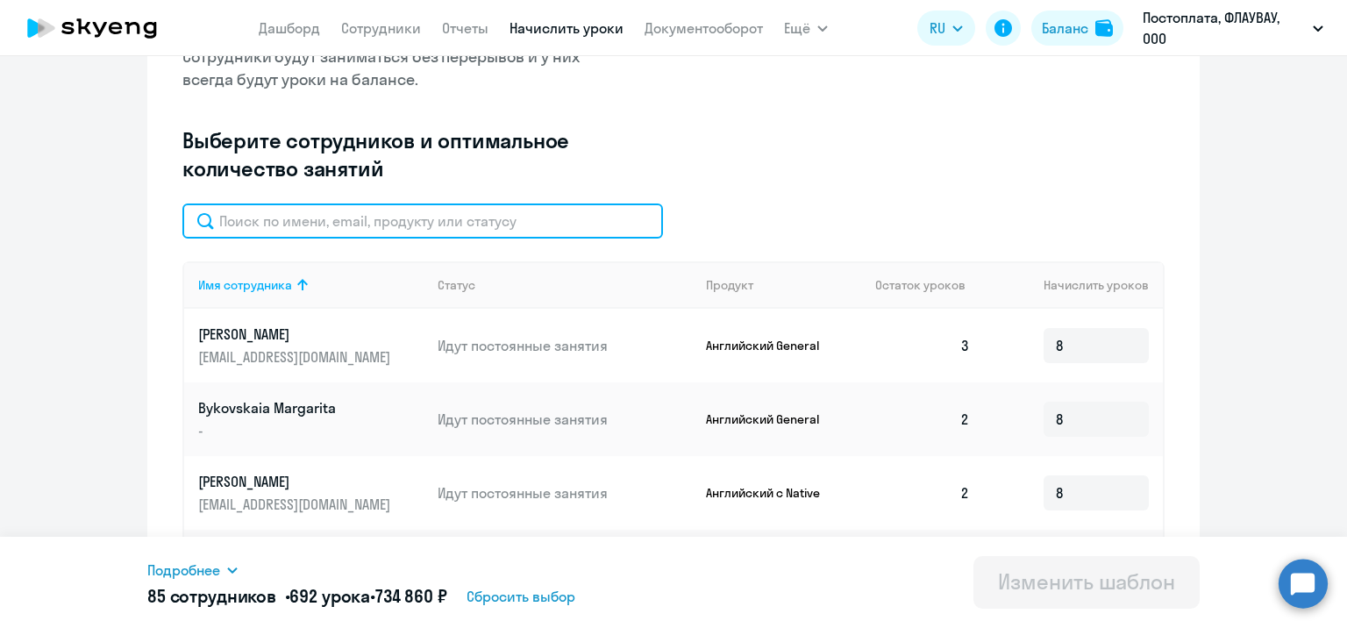
click at [452, 225] on input "text" at bounding box center [422, 220] width 481 height 35
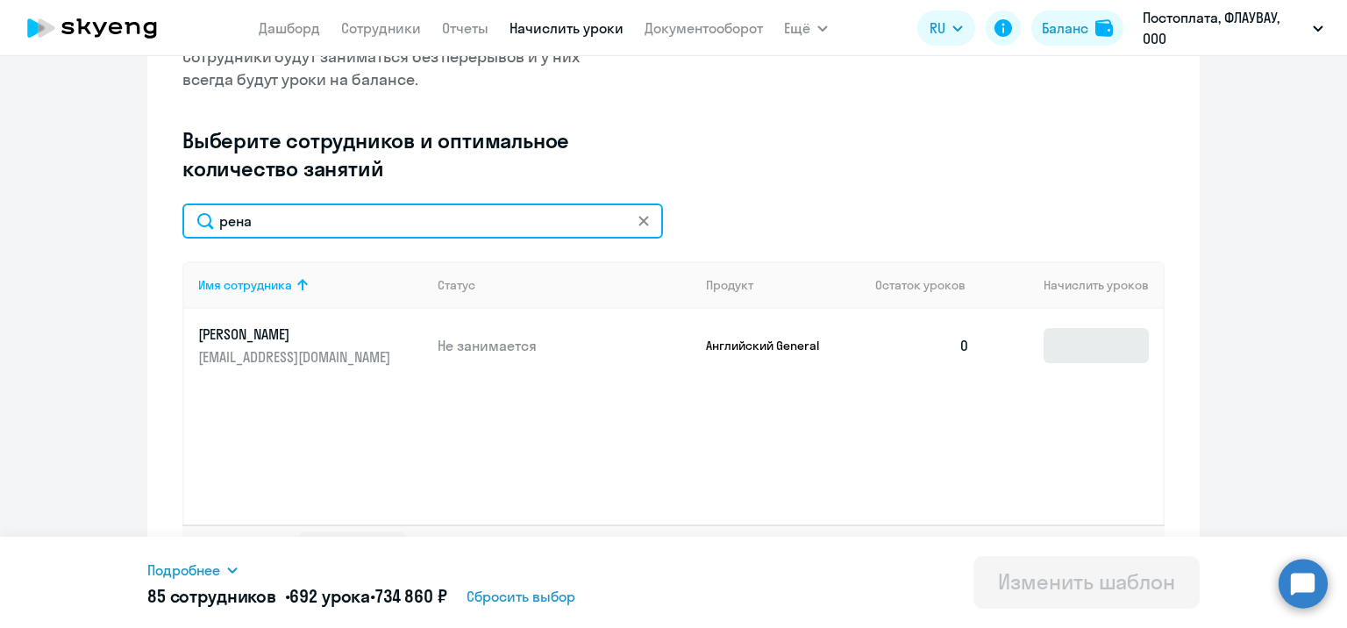
type input "рена"
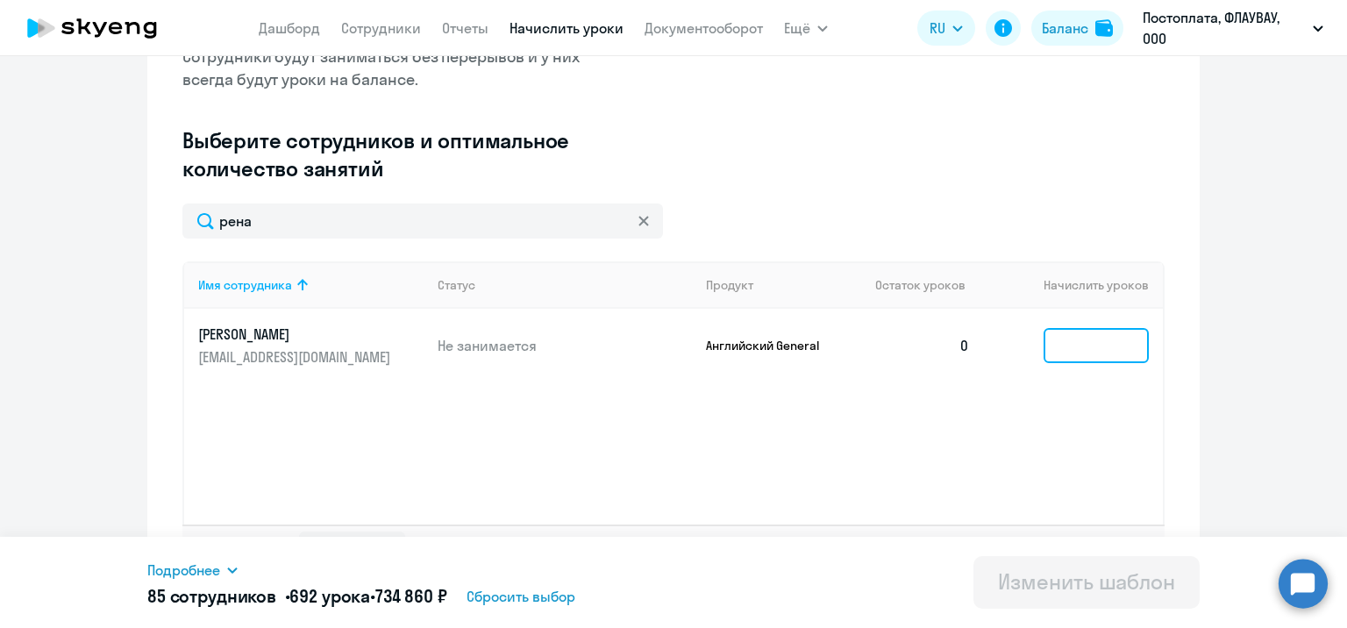
click at [1111, 361] on input at bounding box center [1095, 345] width 105 height 35
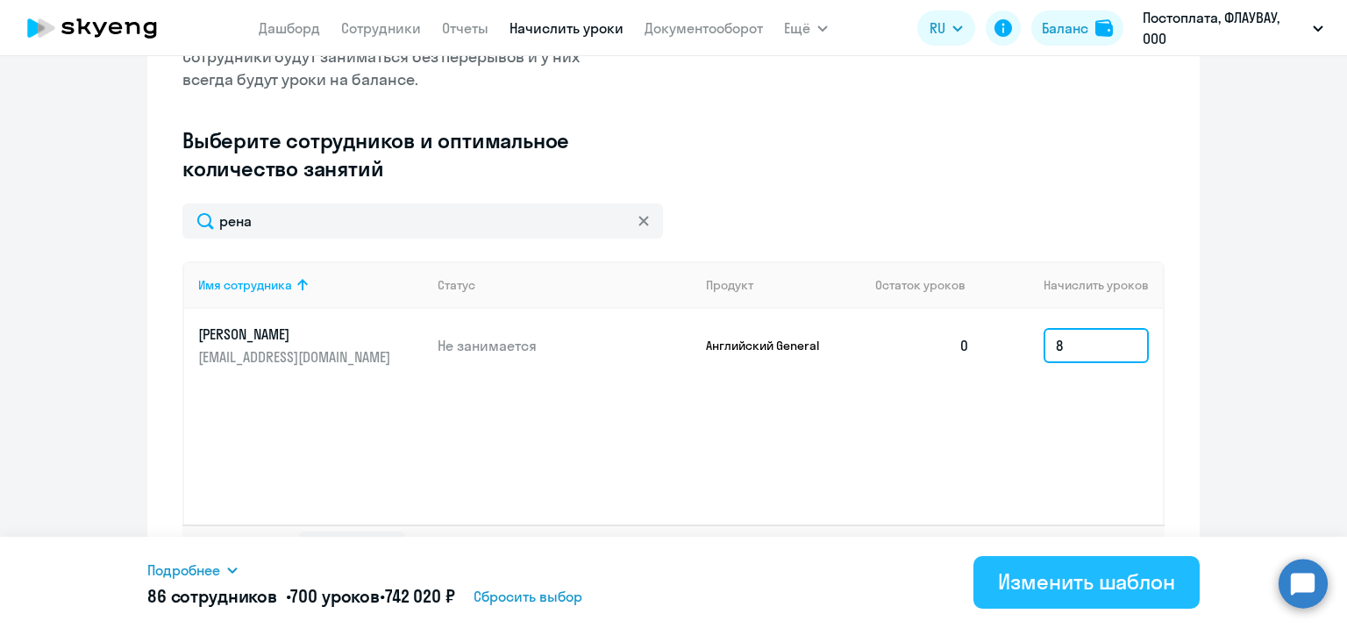
type input "8"
click at [1103, 572] on div "Изменить шаблон" at bounding box center [1086, 581] width 177 height 28
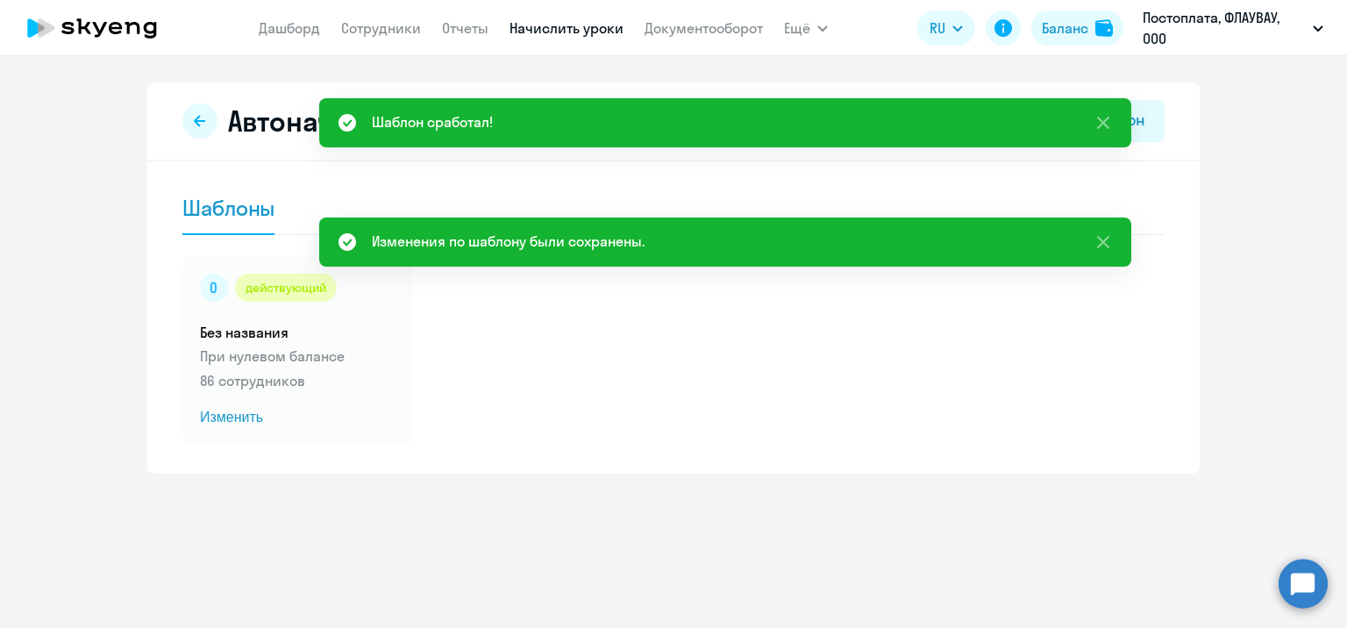
click at [217, 128] on div "Автоначисления Новый шаблон" at bounding box center [673, 121] width 982 height 42
click at [211, 121] on button at bounding box center [199, 120] width 35 height 35
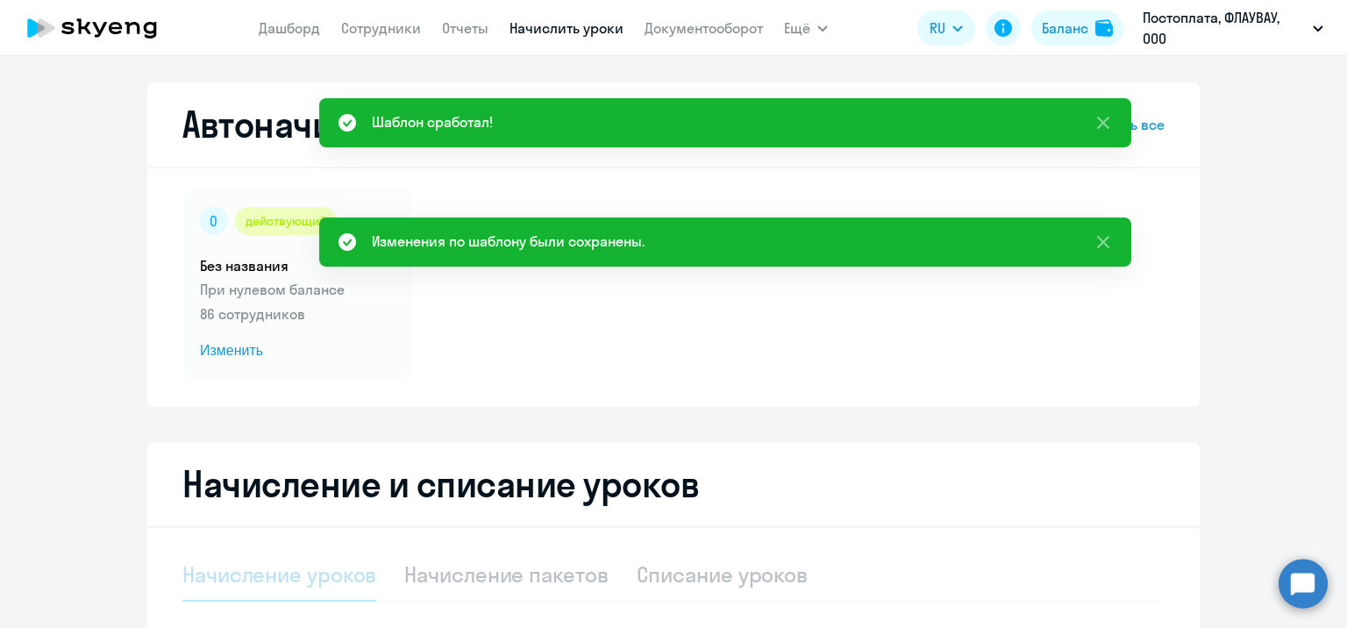
select select "10"
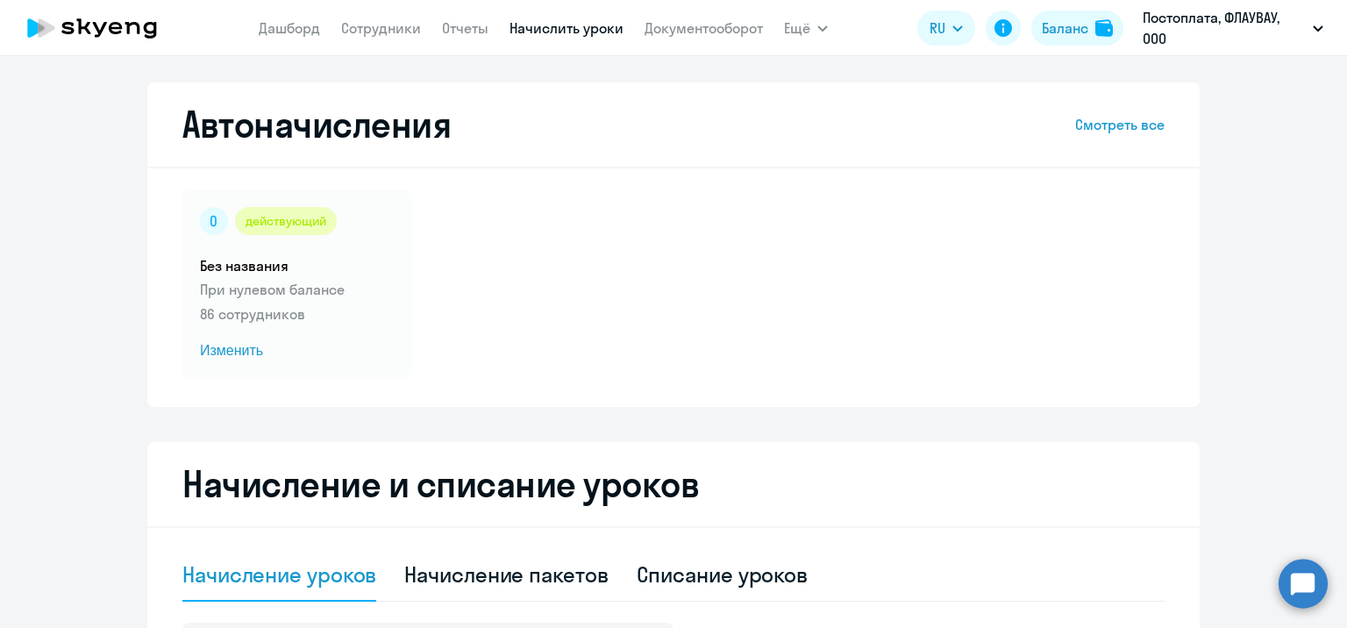
click at [396, 39] on nav "[PERSON_NAME] Отчеты Начислить уроки Документооборот" at bounding box center [511, 28] width 504 height 35
click at [400, 35] on link "Сотрудники" at bounding box center [381, 28] width 80 height 18
select select "30"
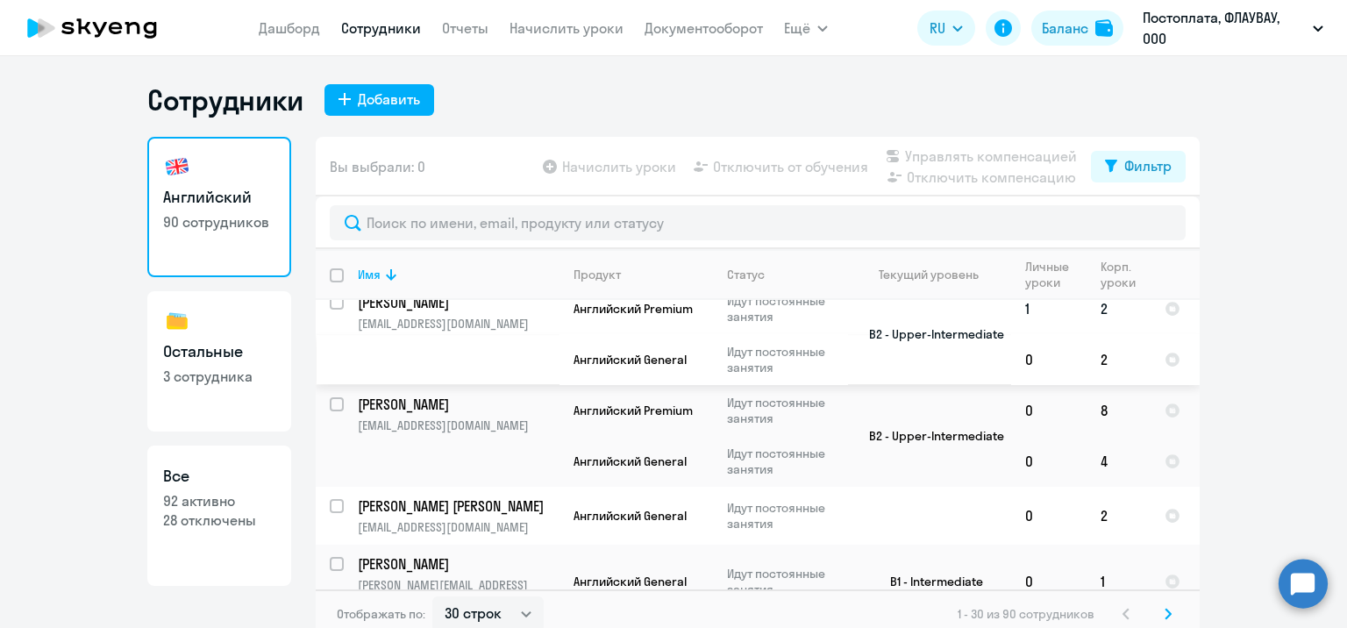
scroll to position [175, 0]
